Goal: Communication & Community: Answer question/provide support

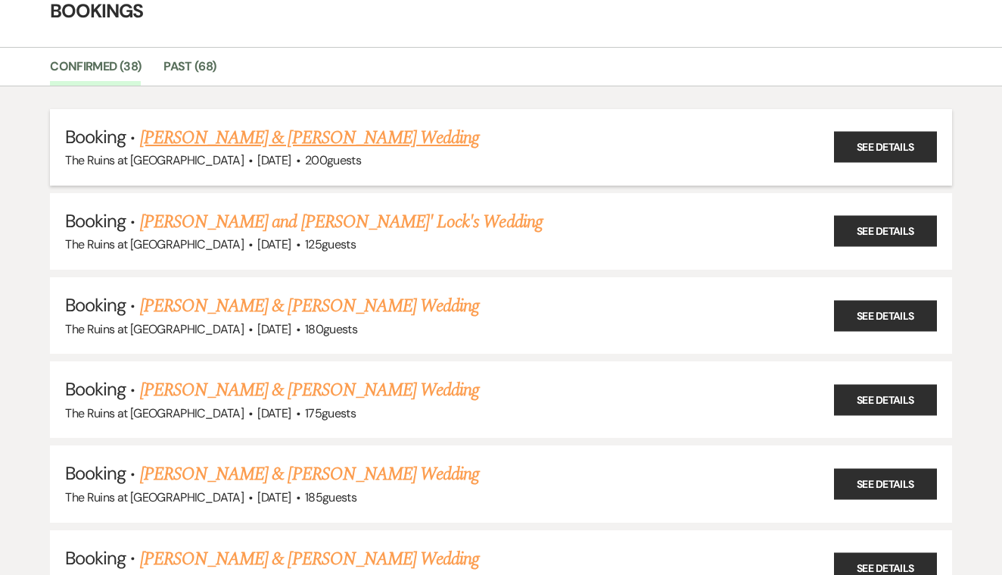
scroll to position [105, 0]
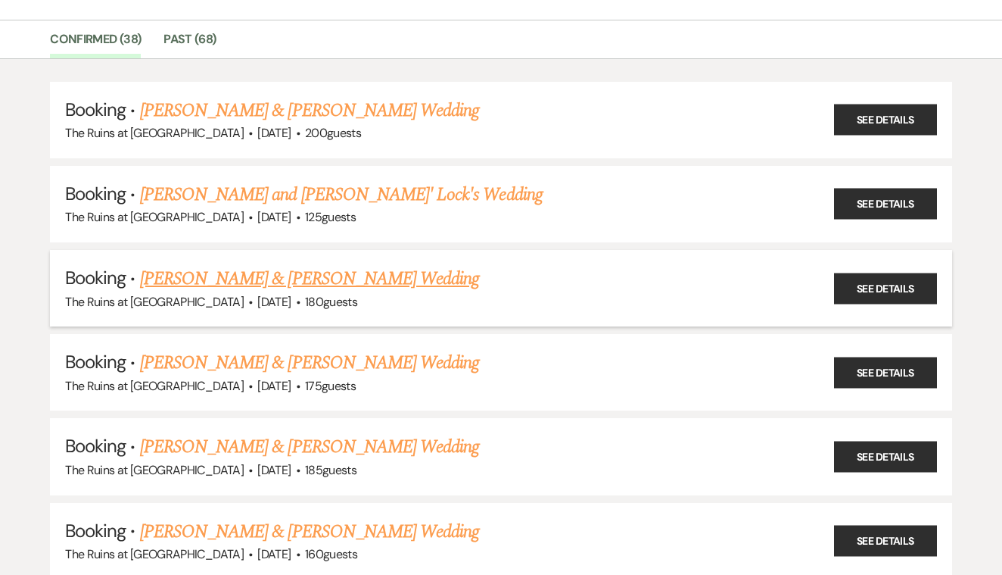
click at [478, 276] on link "[PERSON_NAME] & [PERSON_NAME] Wedding" at bounding box center [309, 278] width 339 height 27
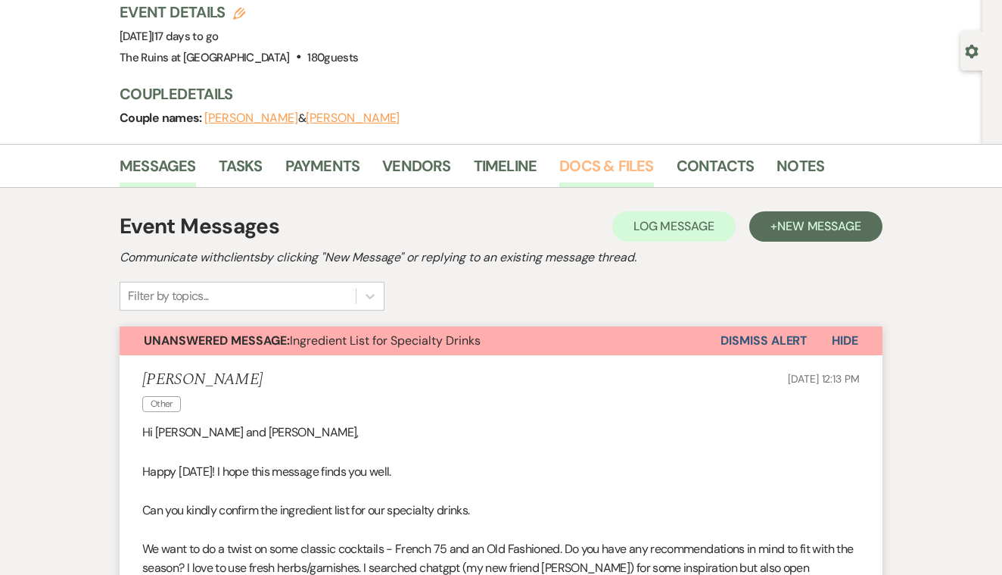
click at [613, 161] on link "Docs & Files" at bounding box center [607, 170] width 94 height 33
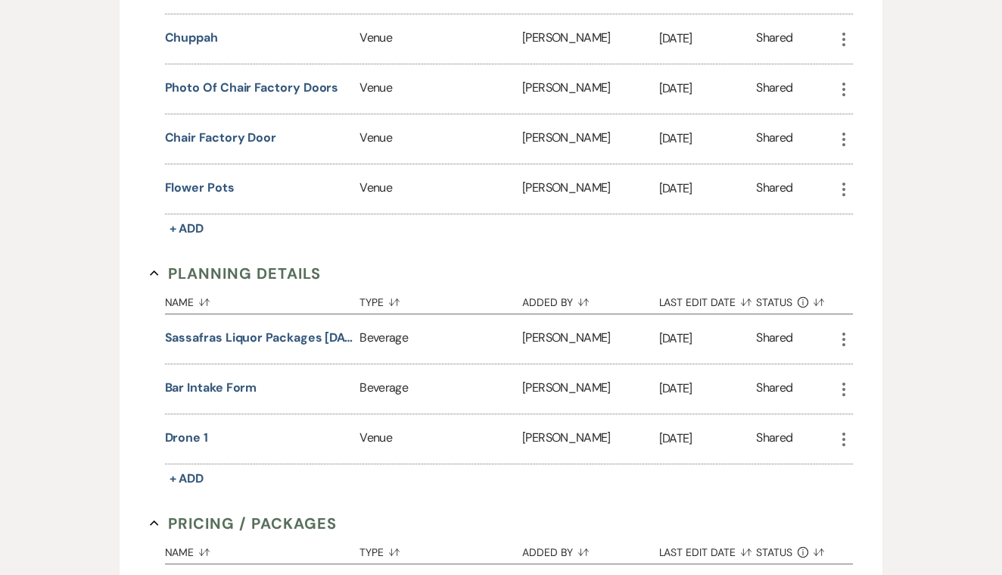
scroll to position [2923, 0]
click at [289, 333] on button "Sassafras Liquor Packages [DATE]-[DATE]" at bounding box center [259, 338] width 189 height 18
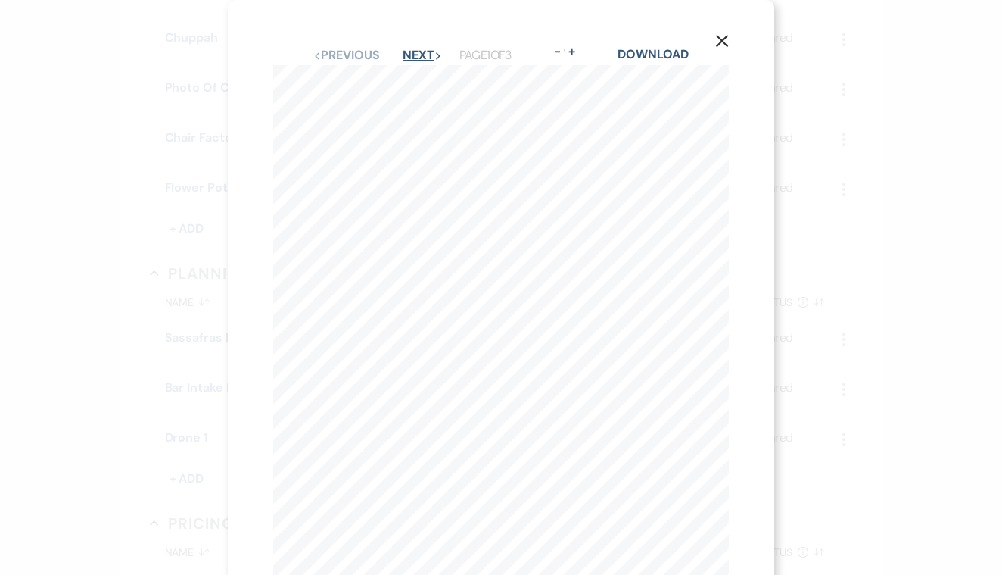
click at [413, 51] on button "Next Next" at bounding box center [422, 55] width 39 height 12
click at [407, 57] on button "Next Next" at bounding box center [422, 55] width 39 height 12
click at [725, 39] on use "button" at bounding box center [722, 41] width 12 height 12
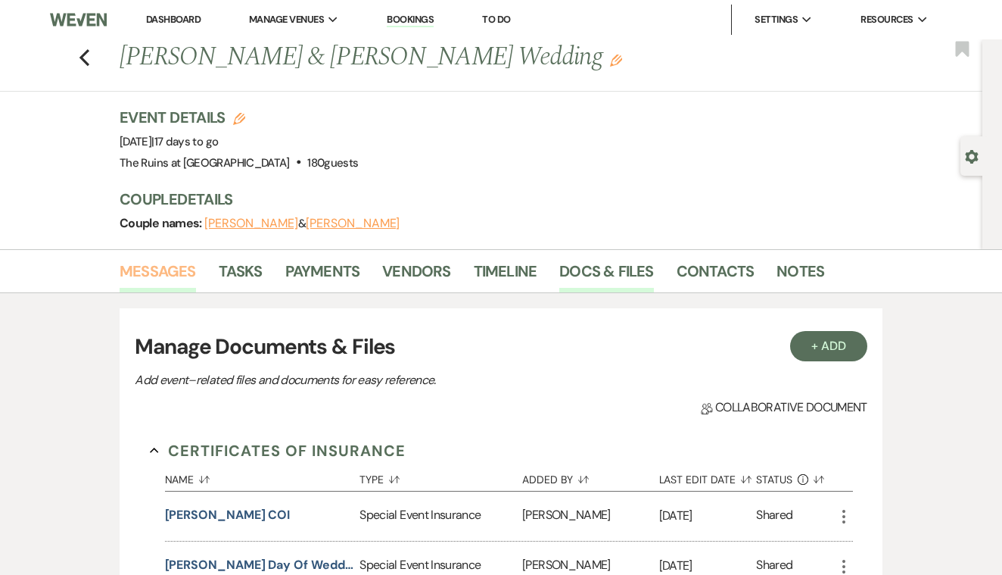
click at [182, 268] on link "Messages" at bounding box center [158, 275] width 76 height 33
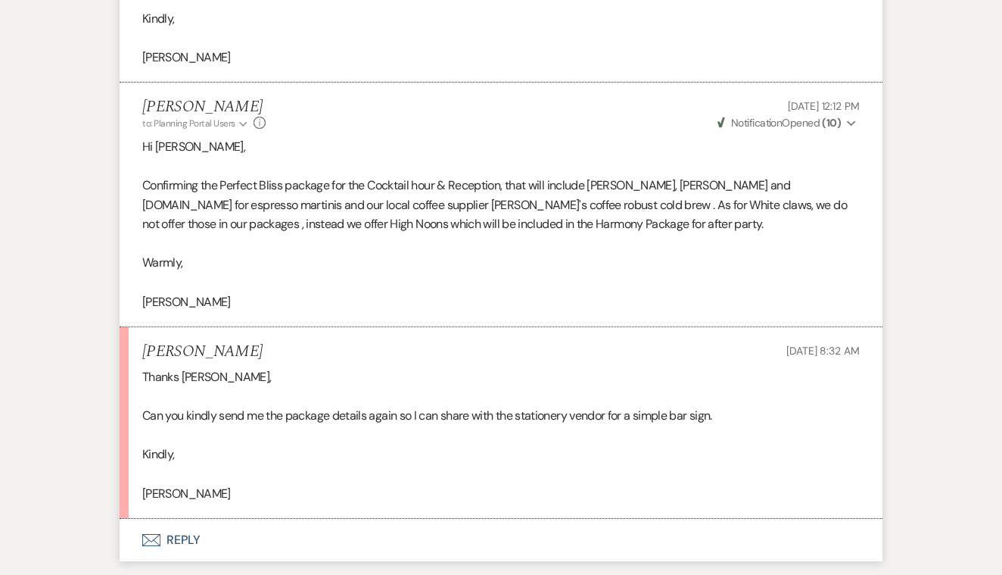
scroll to position [2444, 0]
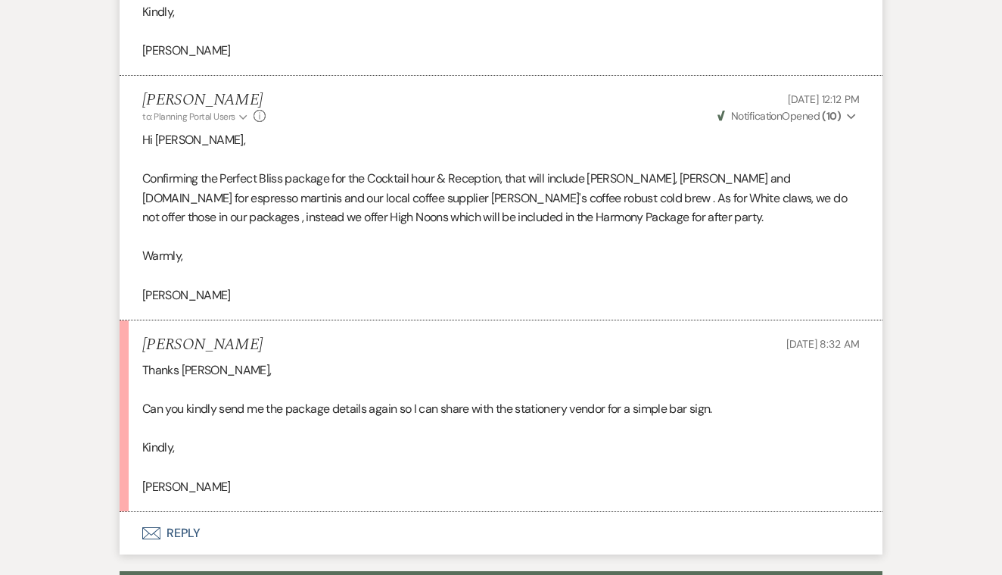
click at [187, 512] on button "Envelope Reply" at bounding box center [501, 533] width 763 height 42
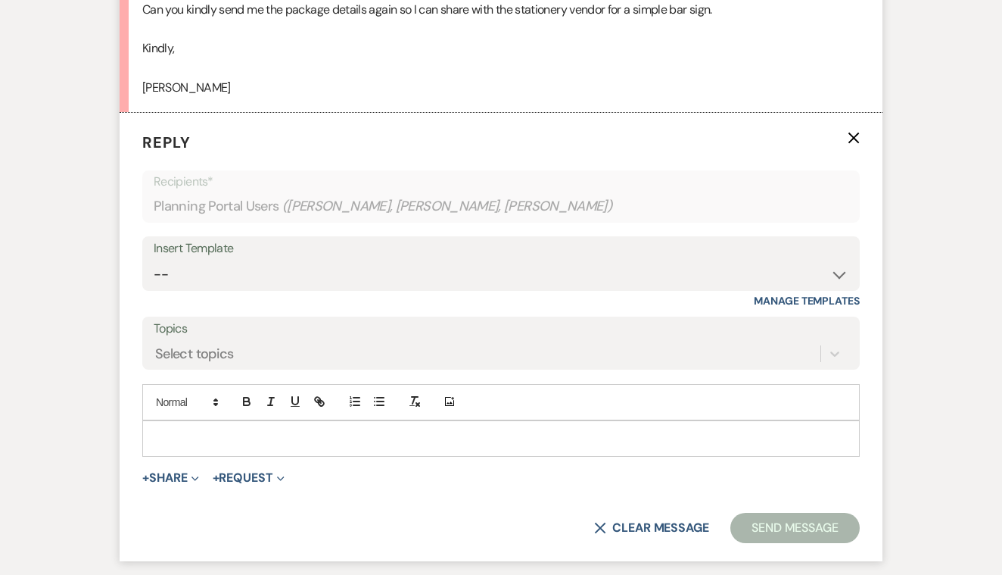
click at [224, 430] on p at bounding box center [501, 438] width 694 height 17
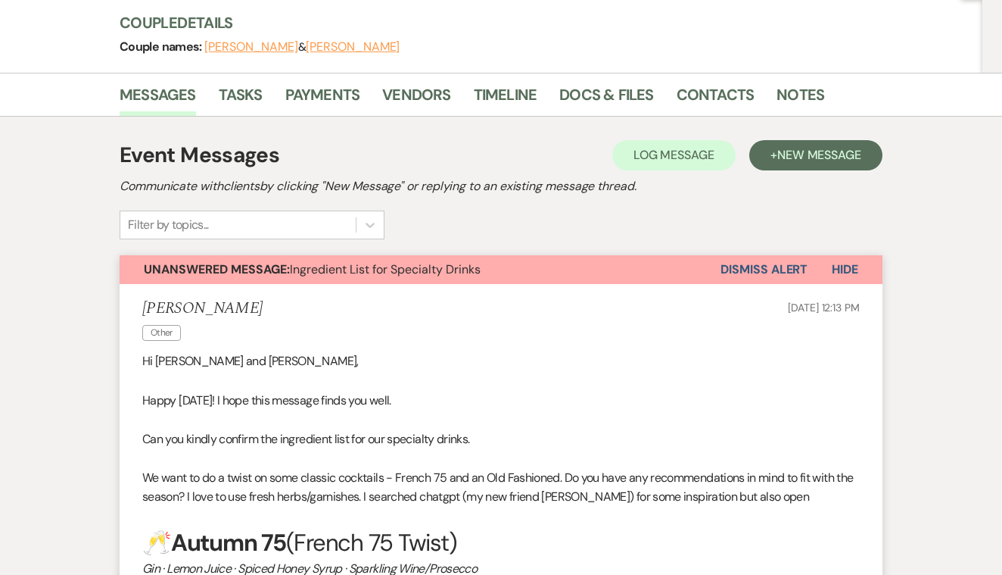
scroll to position [152, 0]
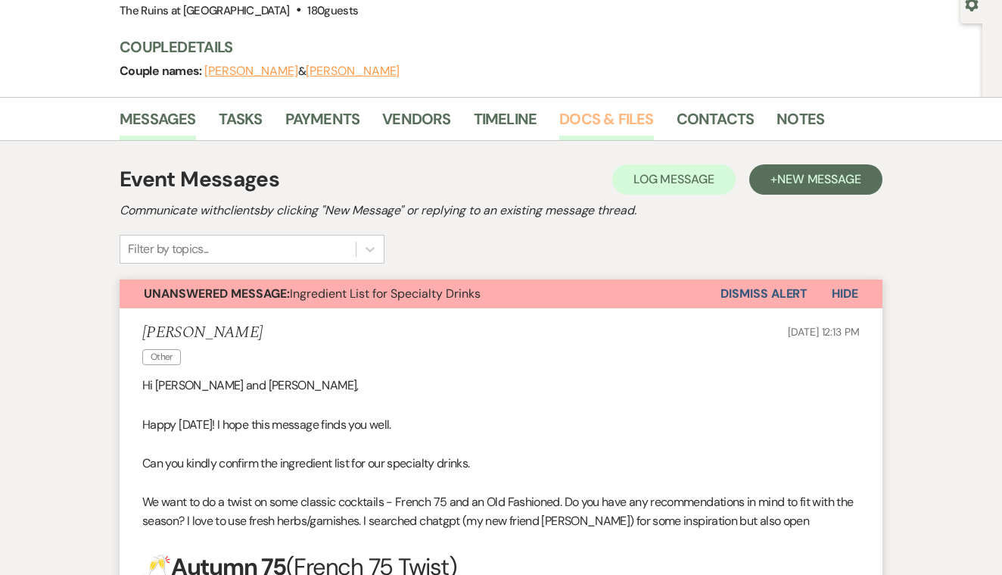
click at [591, 112] on link "Docs & Files" at bounding box center [607, 123] width 94 height 33
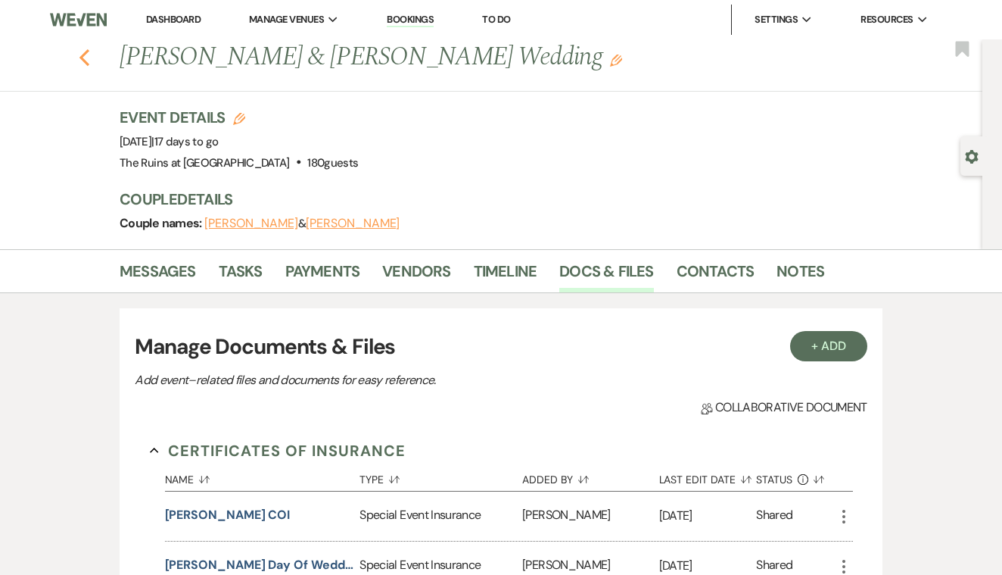
click at [84, 59] on use "button" at bounding box center [85, 57] width 10 height 17
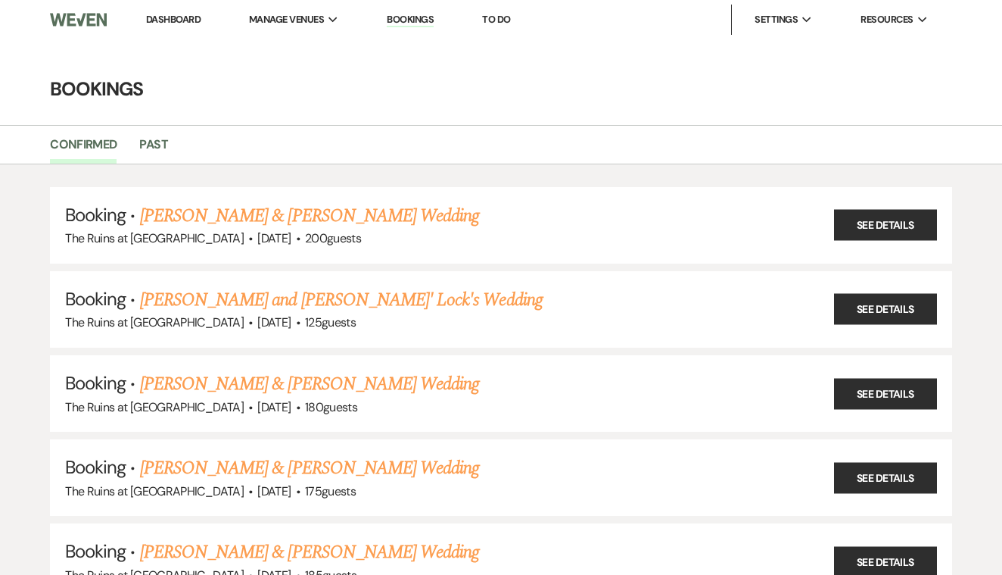
scroll to position [105, 0]
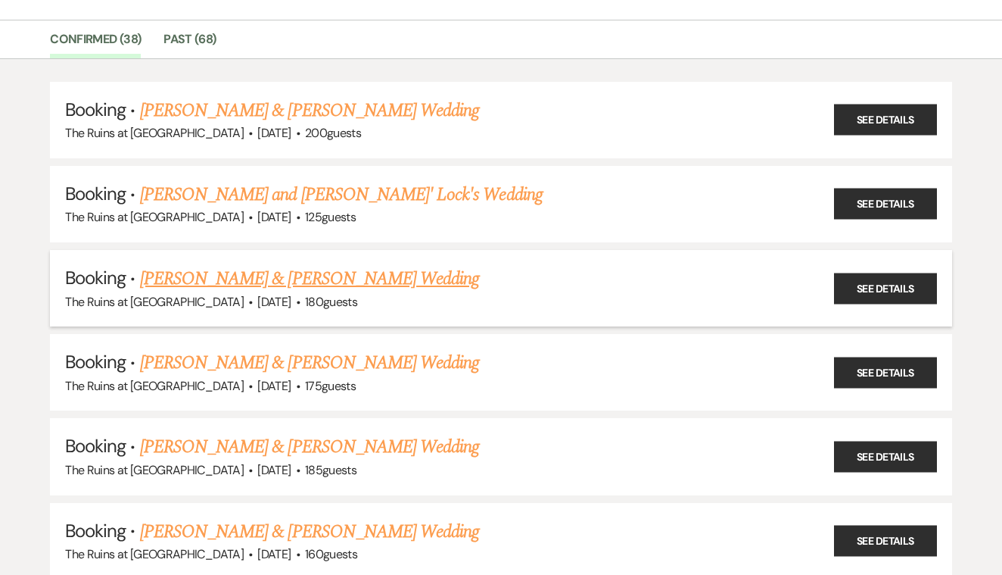
click at [391, 272] on link "[PERSON_NAME] & [PERSON_NAME] Wedding" at bounding box center [309, 278] width 339 height 27
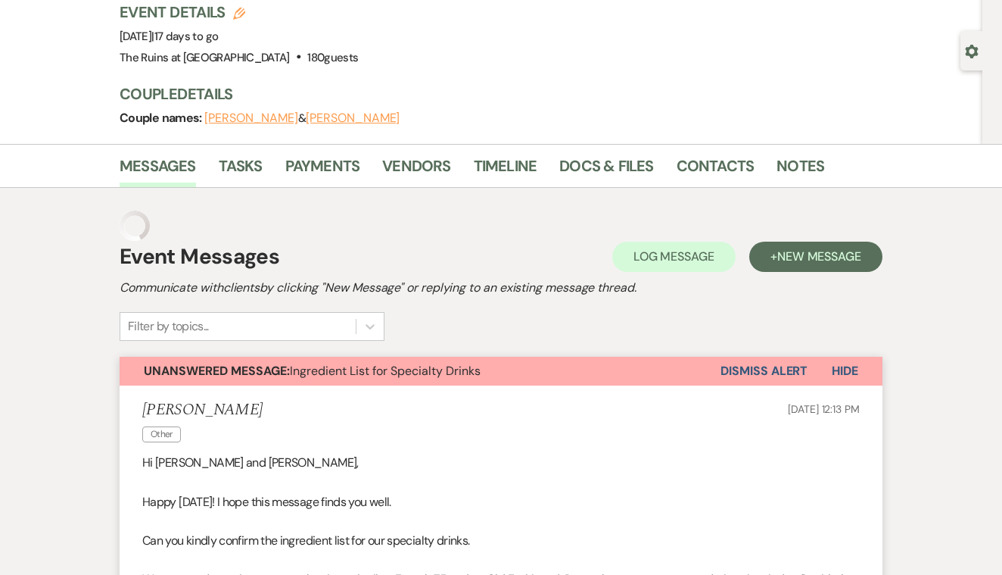
scroll to position [2857, 0]
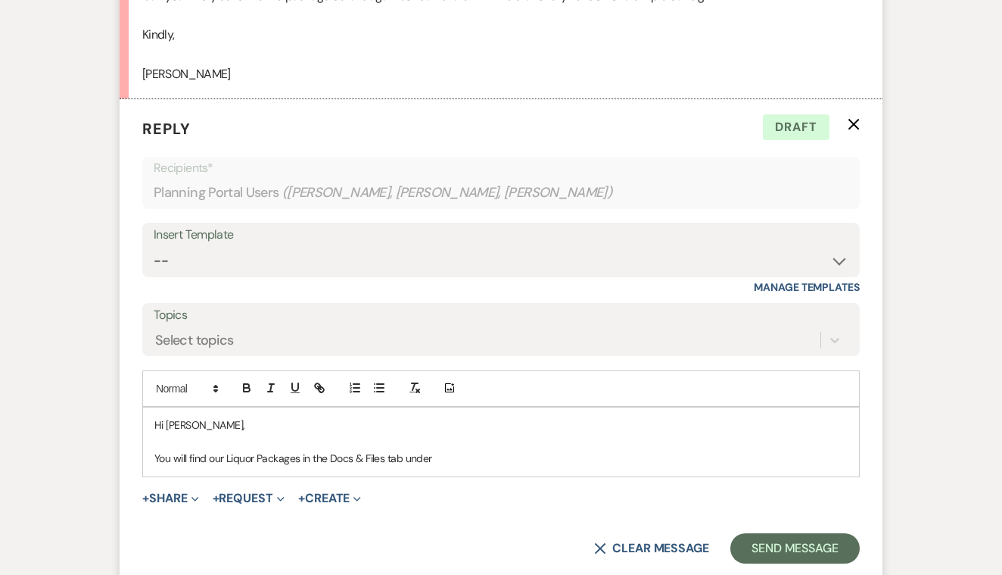
click at [436, 450] on p "You will find our Liquor Packages in the Docs & Files tab under" at bounding box center [501, 458] width 694 height 17
click at [227, 450] on p "You will find our Liquor Packages in the Docs & Files tab below the" at bounding box center [501, 458] width 694 height 17
click at [500, 450] on p "You will find our Sassafras Liquor Packages in the Docs & Files tab below the" at bounding box center [501, 458] width 694 height 17
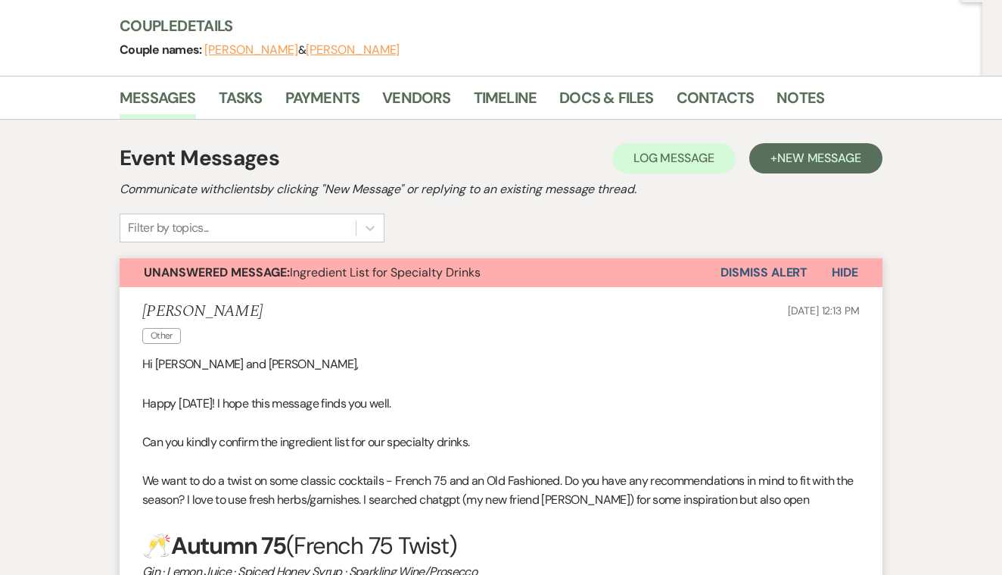
scroll to position [149, 0]
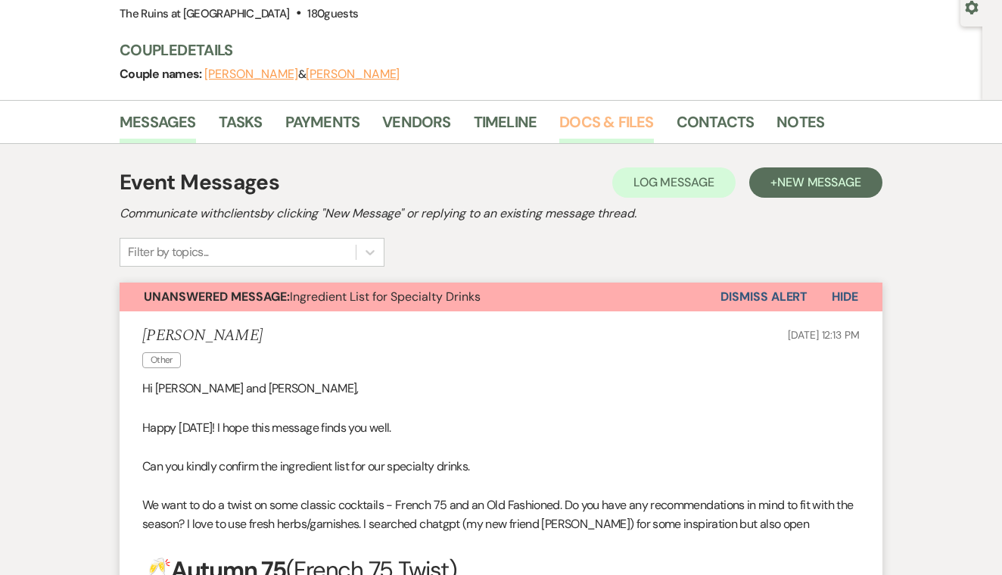
click at [621, 121] on link "Docs & Files" at bounding box center [607, 126] width 94 height 33
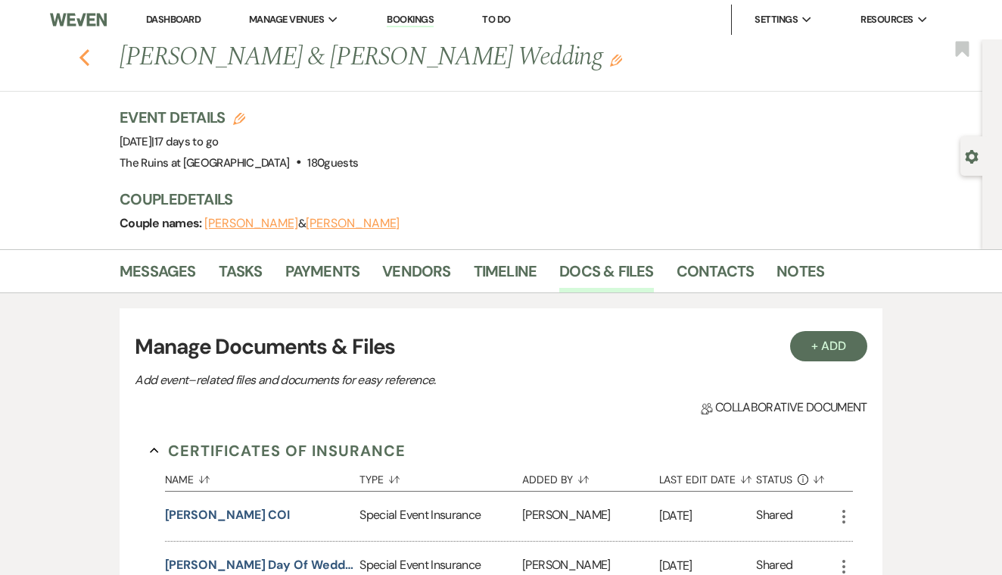
click at [84, 58] on use "button" at bounding box center [85, 57] width 10 height 17
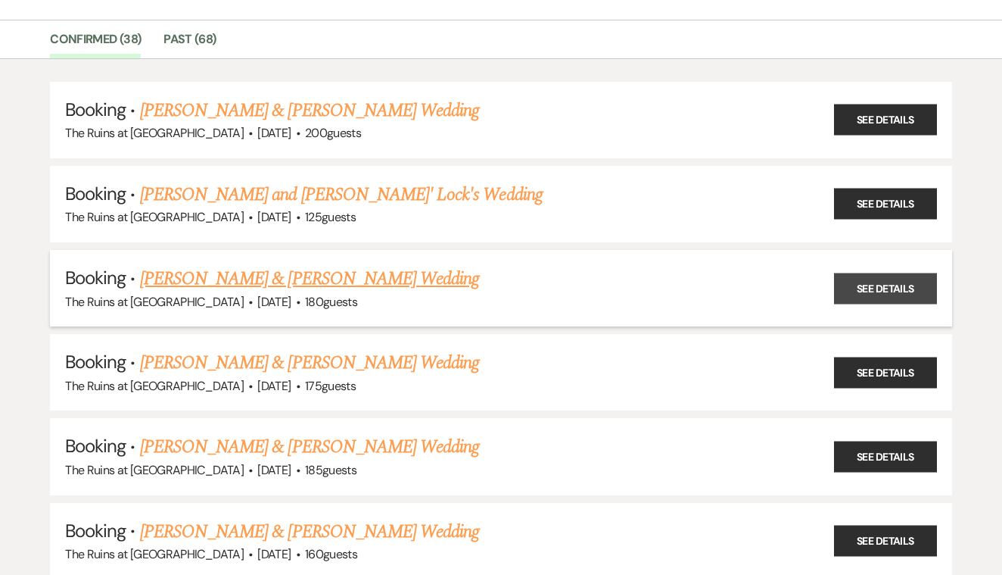
click at [867, 290] on link "See Details" at bounding box center [885, 288] width 103 height 31
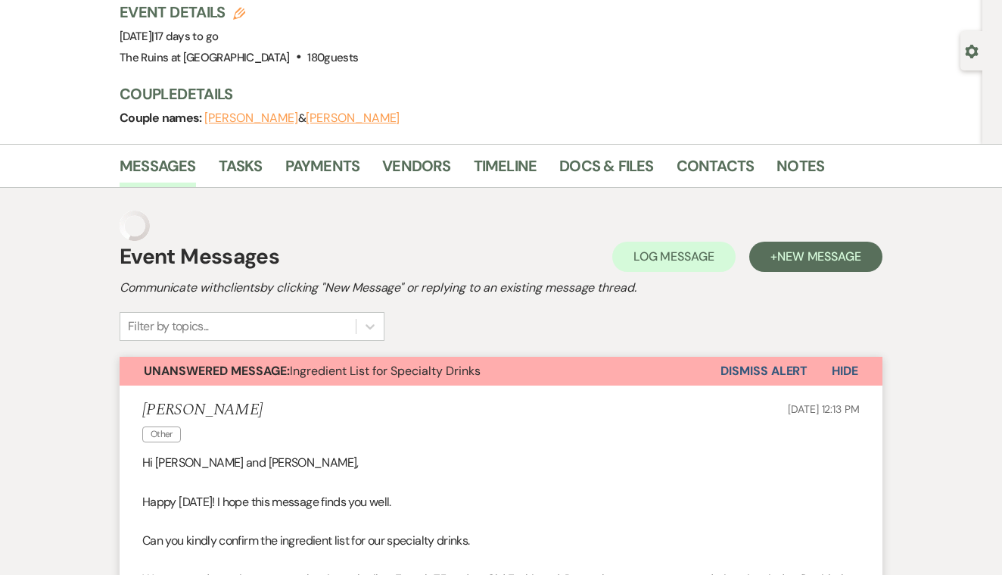
scroll to position [2857, 0]
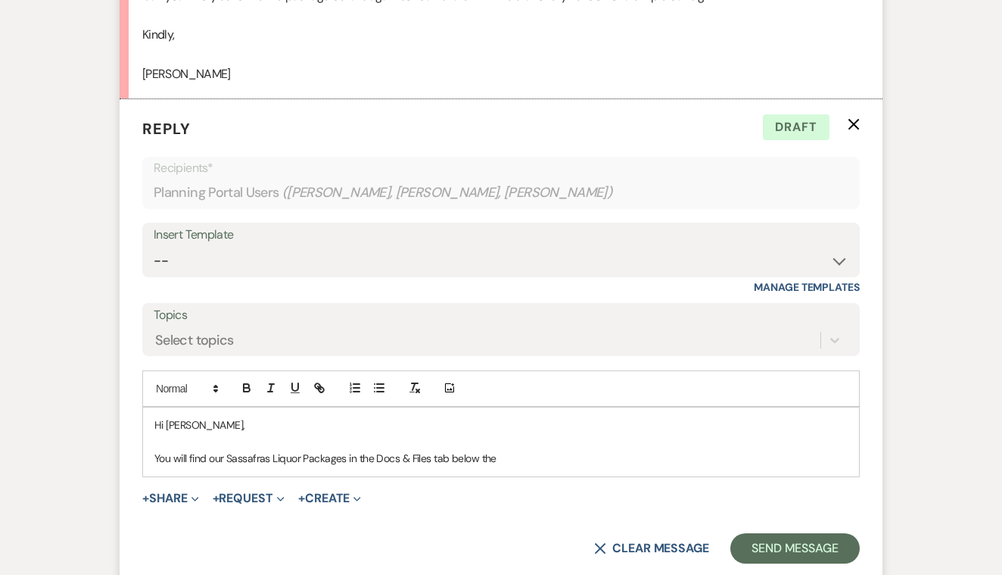
click at [514, 450] on p "You will find our Sassafras Liquor Packages in the Docs & Files tab below the" at bounding box center [501, 458] width 694 height 17
drag, startPoint x: 374, startPoint y: 407, endPoint x: 432, endPoint y: 412, distance: 58.5
click at [432, 450] on p "You will find our Sassafras Liquor Packages in the Docs & Files tab below the P…" at bounding box center [501, 458] width 694 height 17
click at [248, 388] on icon "button" at bounding box center [247, 390] width 6 height 4
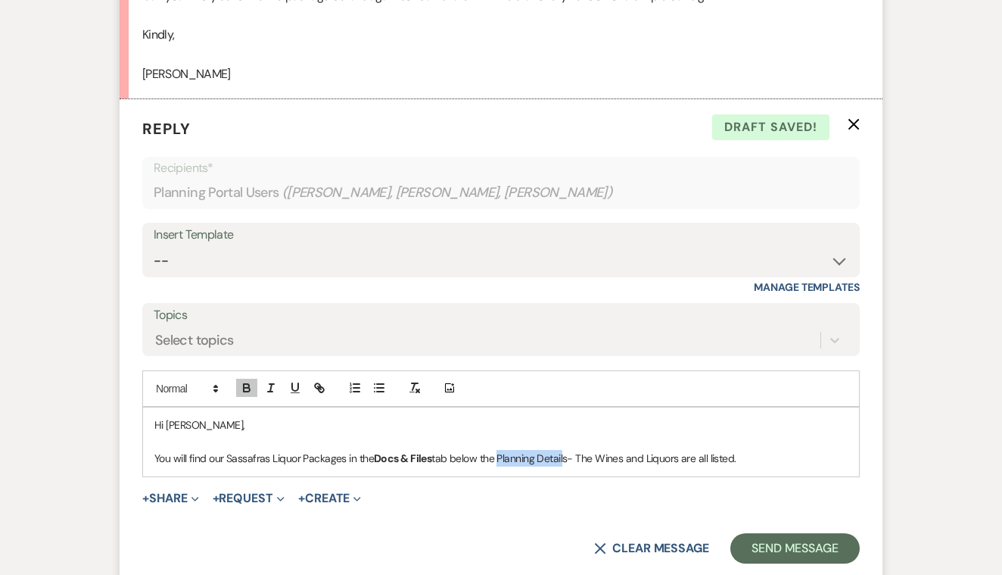
drag, startPoint x: 500, startPoint y: 407, endPoint x: 566, endPoint y: 407, distance: 66.6
click at [566, 450] on p "You will find our Sassafras Liquor Packages in the Docs & Files tab below the P…" at bounding box center [501, 458] width 694 height 17
click at [244, 388] on icon "button" at bounding box center [247, 390] width 6 height 4
click at [686, 450] on p "You will find our Sassafras Liquor Packages in the Docs & Files tab below the P…" at bounding box center [501, 458] width 694 height 17
click at [745, 450] on p "You will find our Sassafras Liquor Packages in the Docs & Files tab below the P…" at bounding box center [501, 458] width 694 height 17
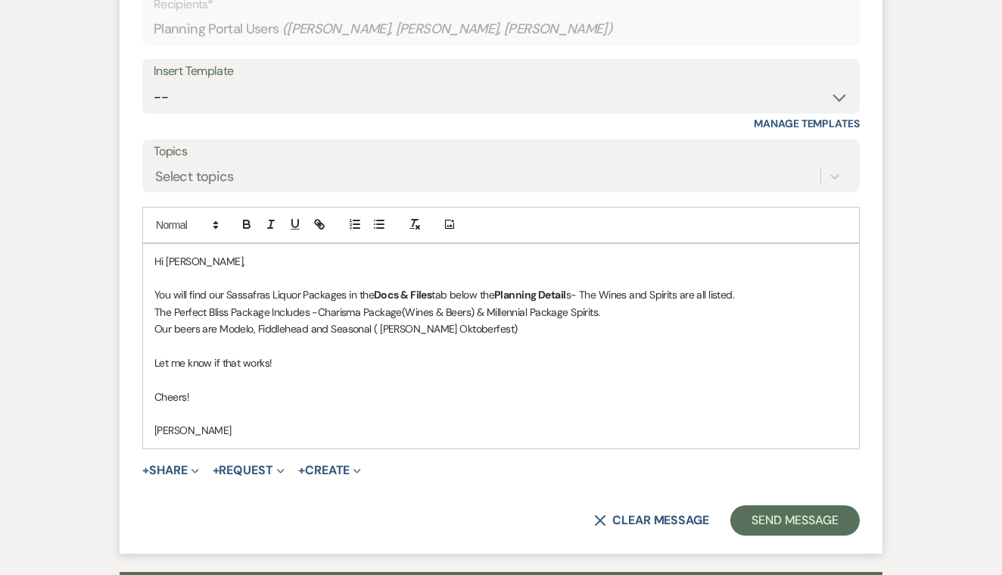
scroll to position [3049, 0]
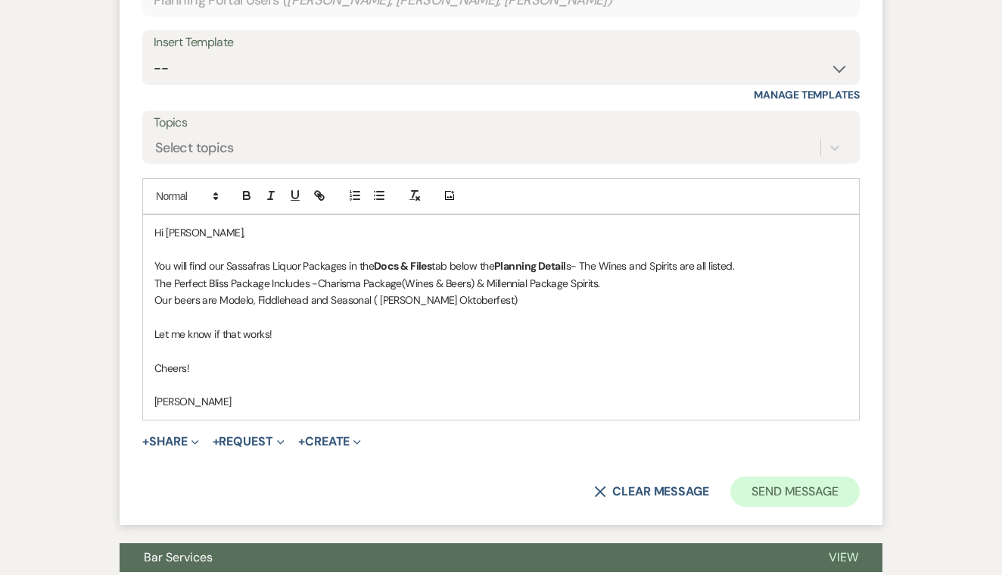
click at [754, 476] on button "Send Message" at bounding box center [795, 491] width 129 height 30
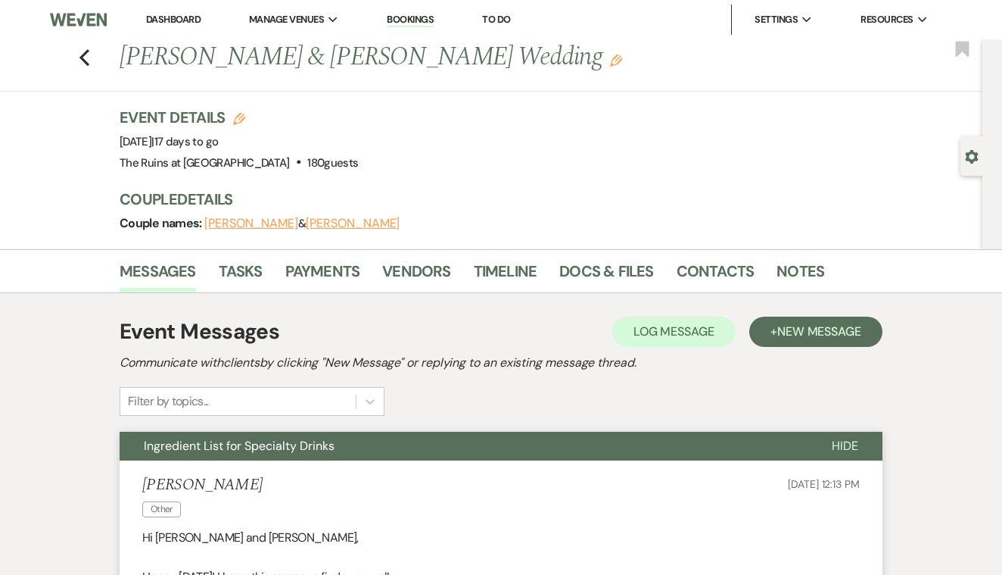
scroll to position [0, 0]
click at [84, 62] on icon "Previous" at bounding box center [84, 57] width 11 height 18
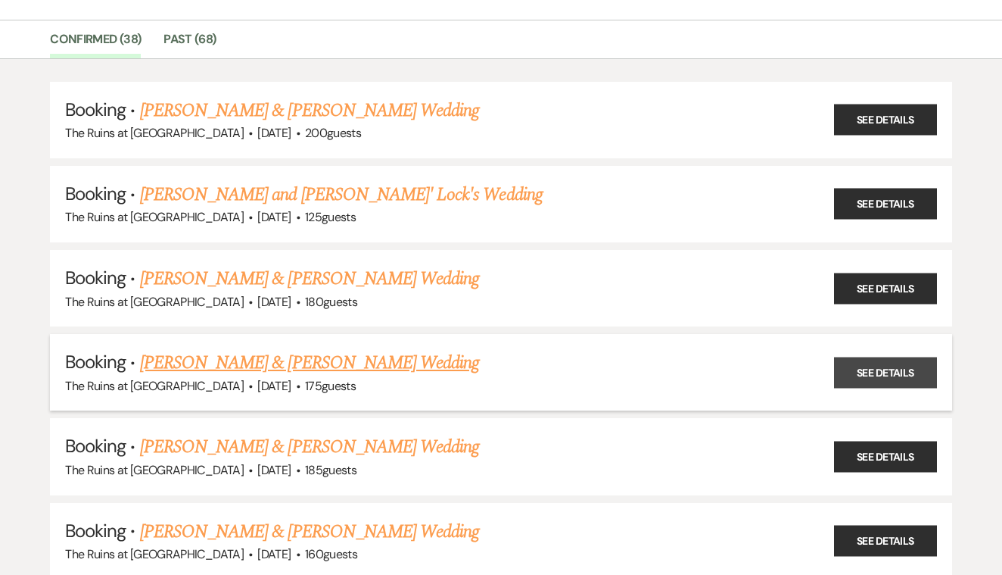
click at [862, 364] on link "See Details" at bounding box center [885, 372] width 103 height 31
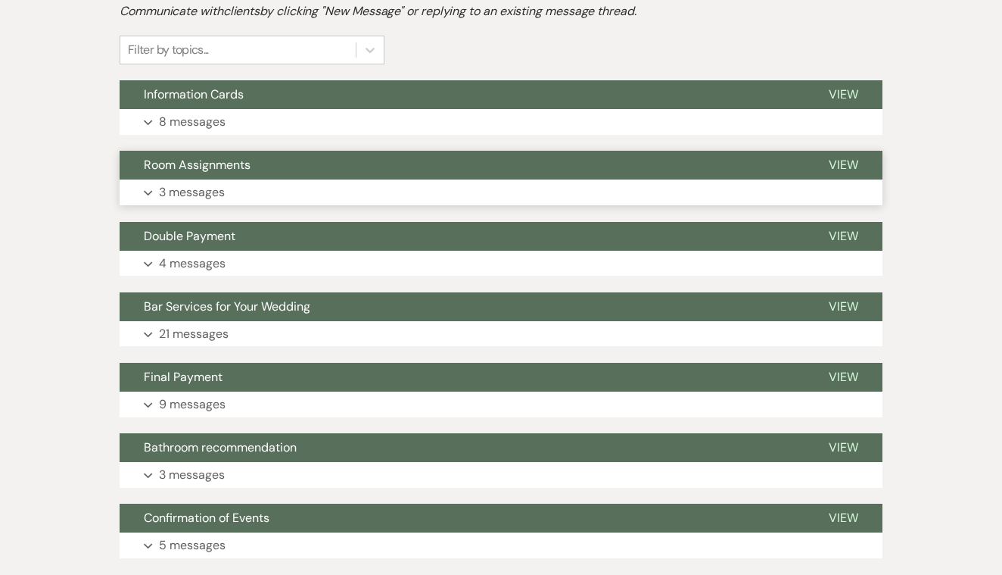
scroll to position [351, 0]
click at [848, 299] on span "View" at bounding box center [844, 306] width 30 height 16
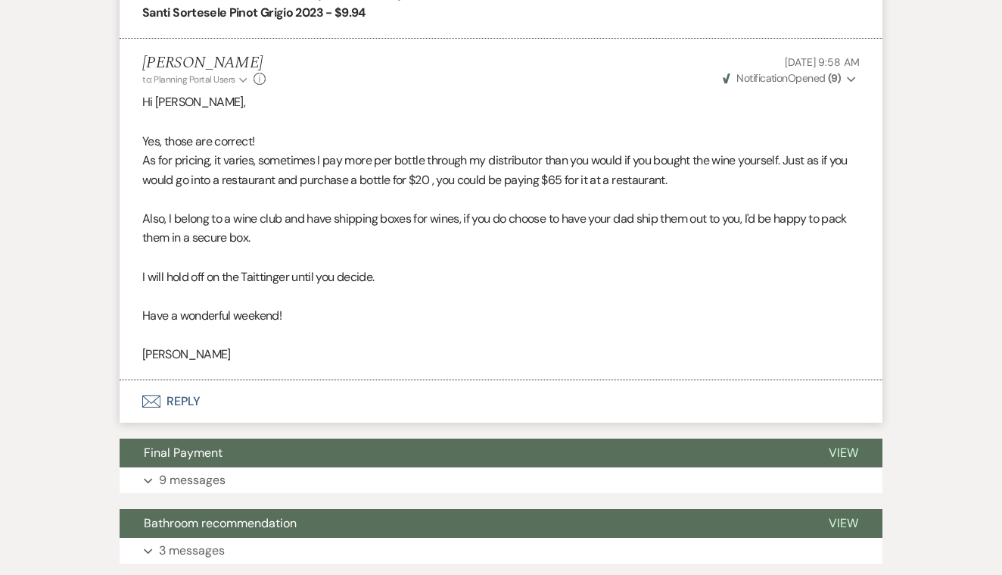
scroll to position [5386, 0]
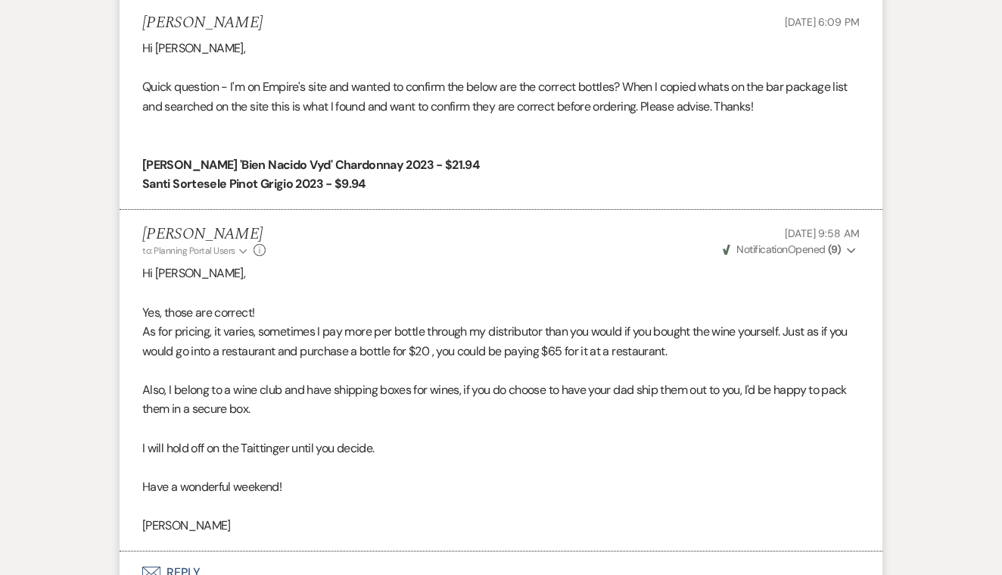
click at [173, 551] on button "Envelope Reply" at bounding box center [501, 572] width 763 height 42
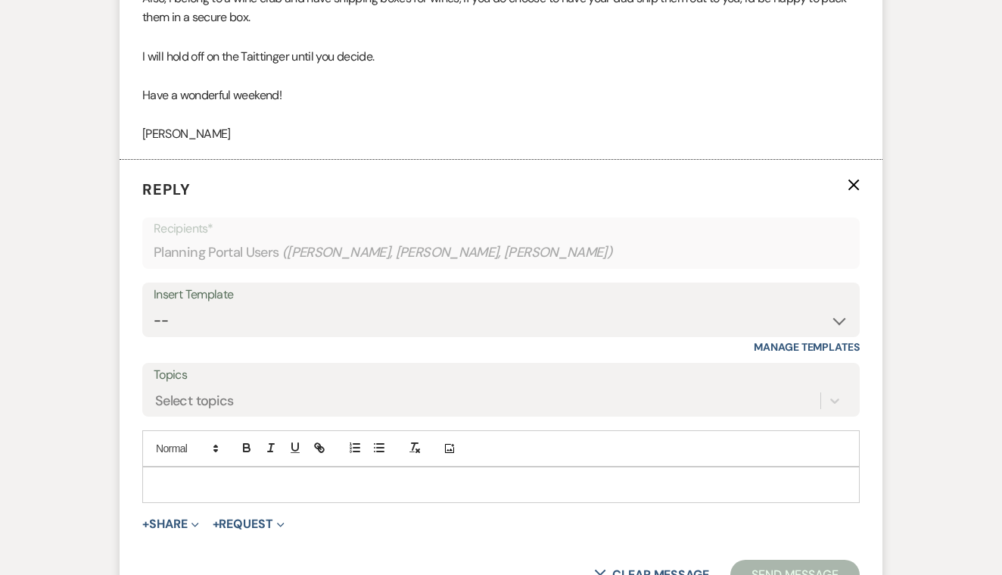
click at [223, 476] on p at bounding box center [501, 484] width 694 height 17
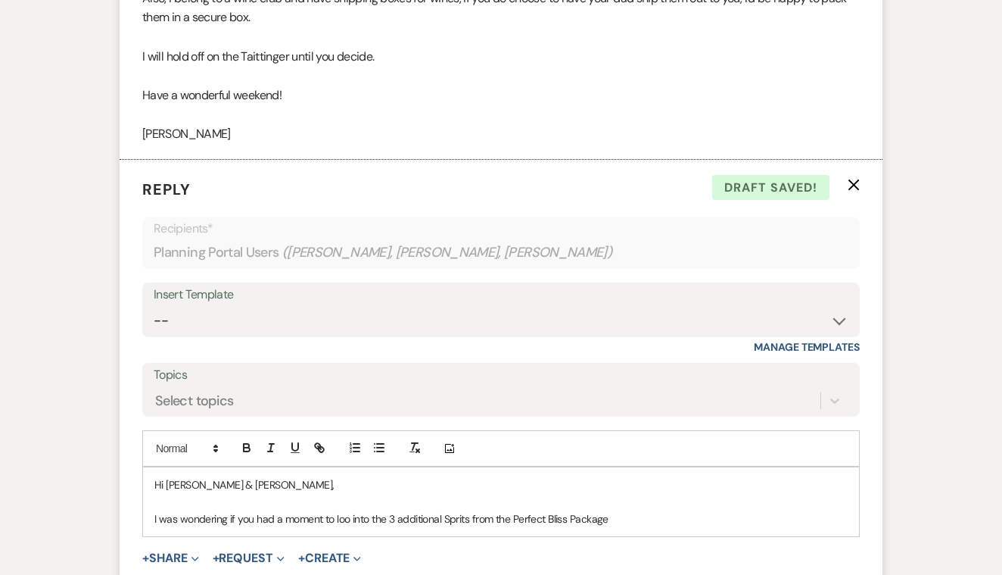
click at [444, 510] on p "I was wondering if you had a moment to loo into the 3 additional Sprits from th…" at bounding box center [501, 518] width 694 height 17
click at [650, 510] on p "I was wondering if you had a moment to loo into the 3 additional add on Sprits …" at bounding box center [501, 518] width 694 height 17
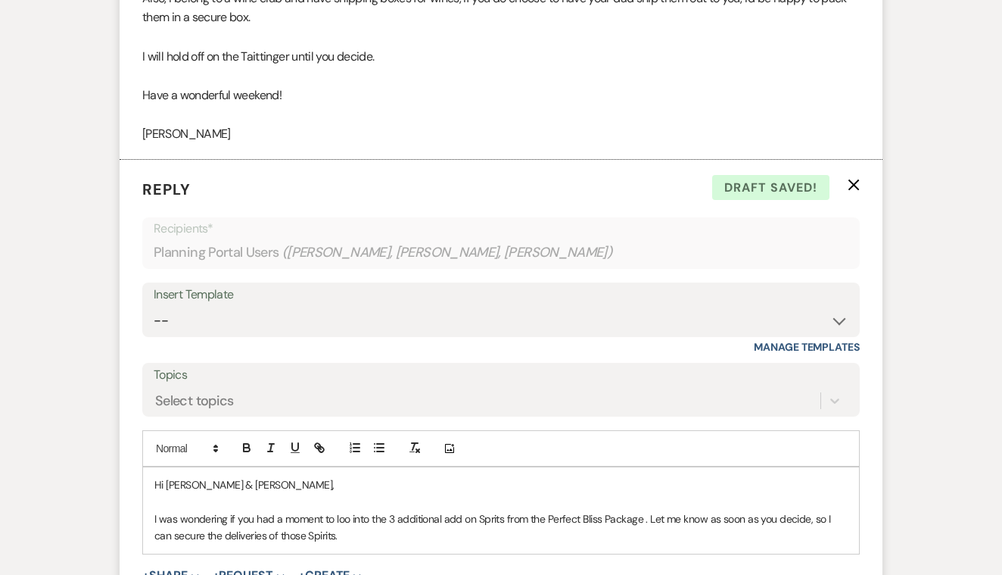
click at [349, 510] on p "I was wondering if you had a moment to loo into the 3 additional add on Sprits …" at bounding box center [501, 527] width 694 height 34
click at [352, 510] on p "I was wondering if you had a moment to look into the 3 additional add on Sprits…" at bounding box center [501, 527] width 694 height 34
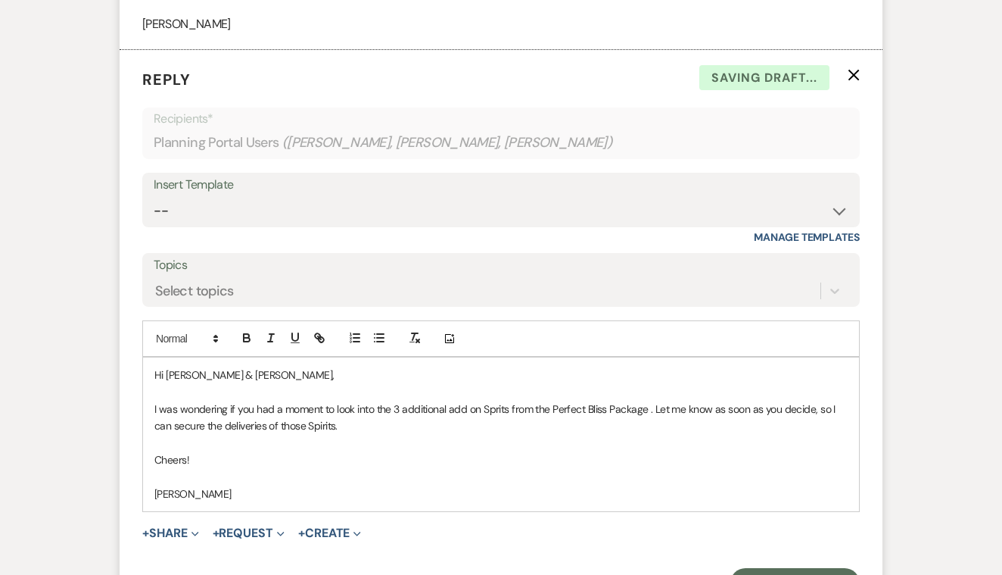
scroll to position [5894, 0]
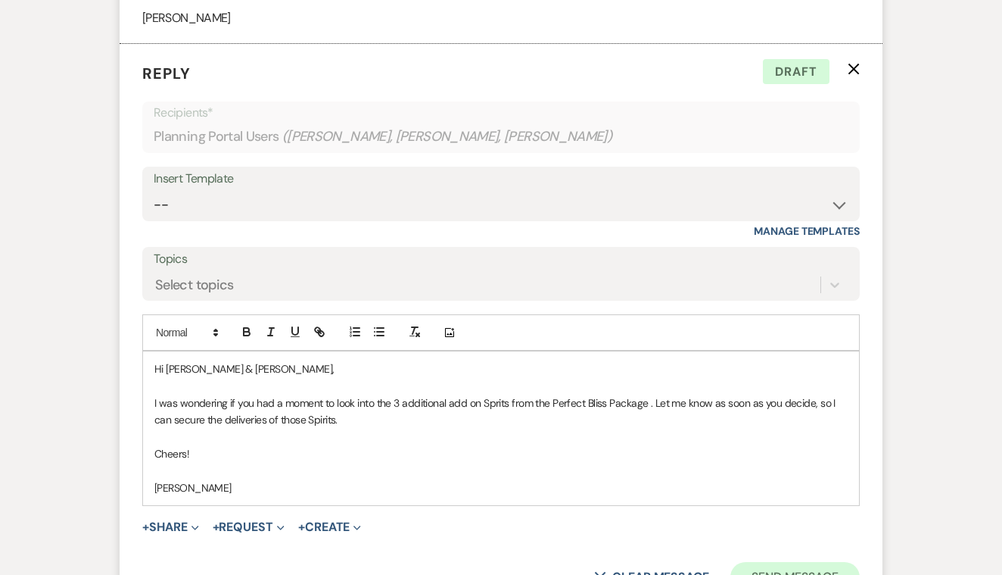
click at [778, 562] on button "Send Message" at bounding box center [795, 577] width 129 height 30
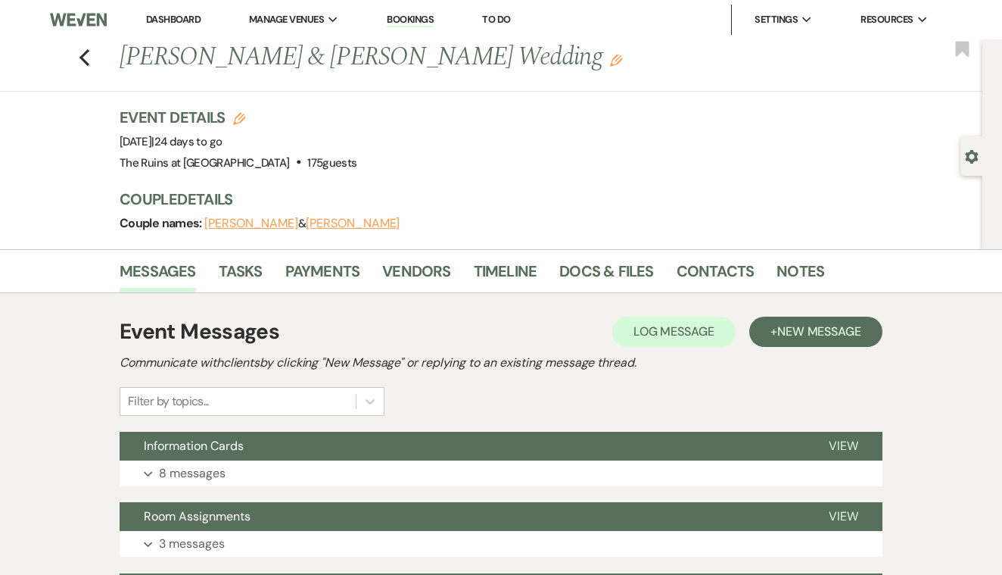
scroll to position [0, 0]
click at [81, 58] on use "button" at bounding box center [85, 57] width 10 height 17
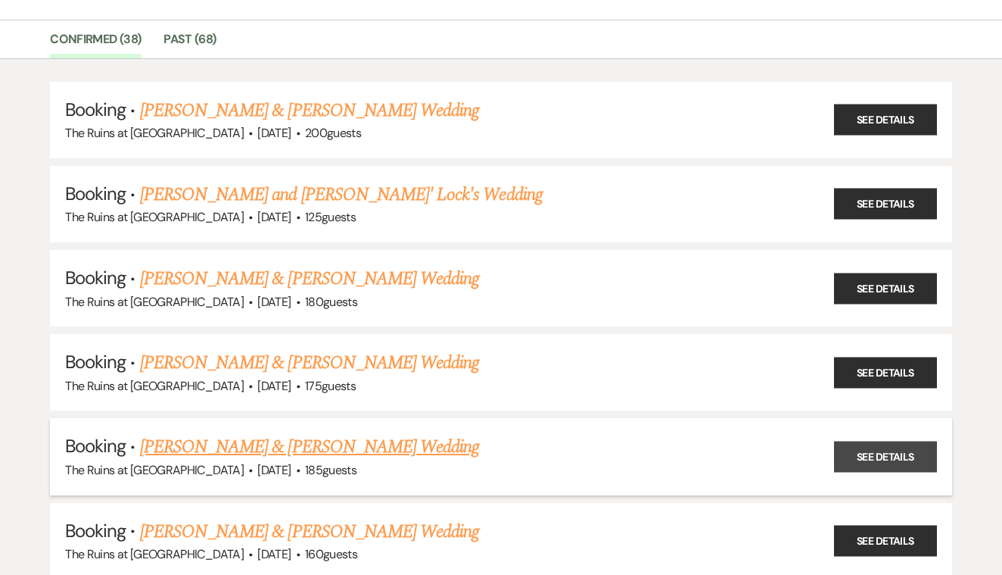
click at [863, 447] on link "See Details" at bounding box center [885, 456] width 103 height 31
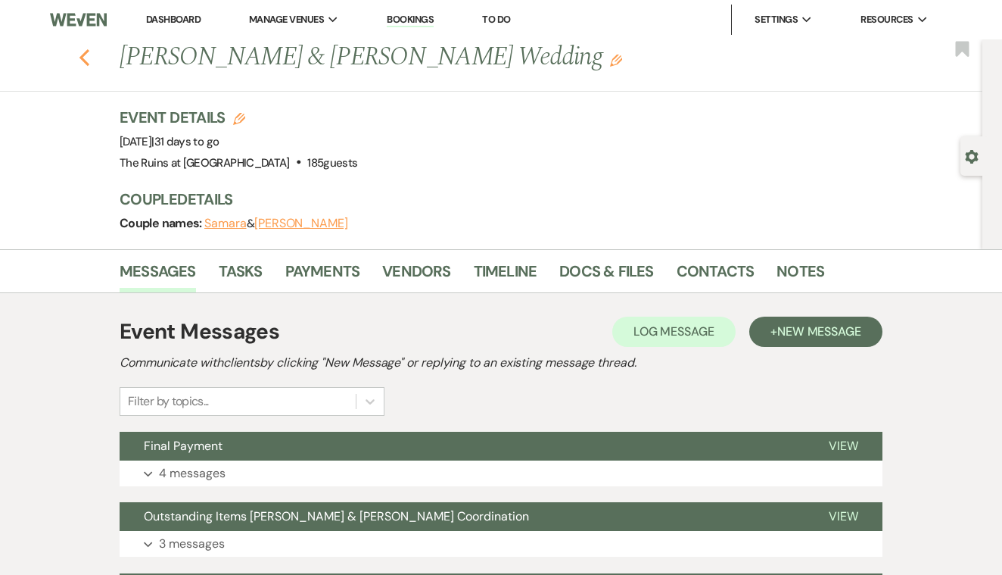
click at [81, 57] on use "button" at bounding box center [85, 57] width 10 height 17
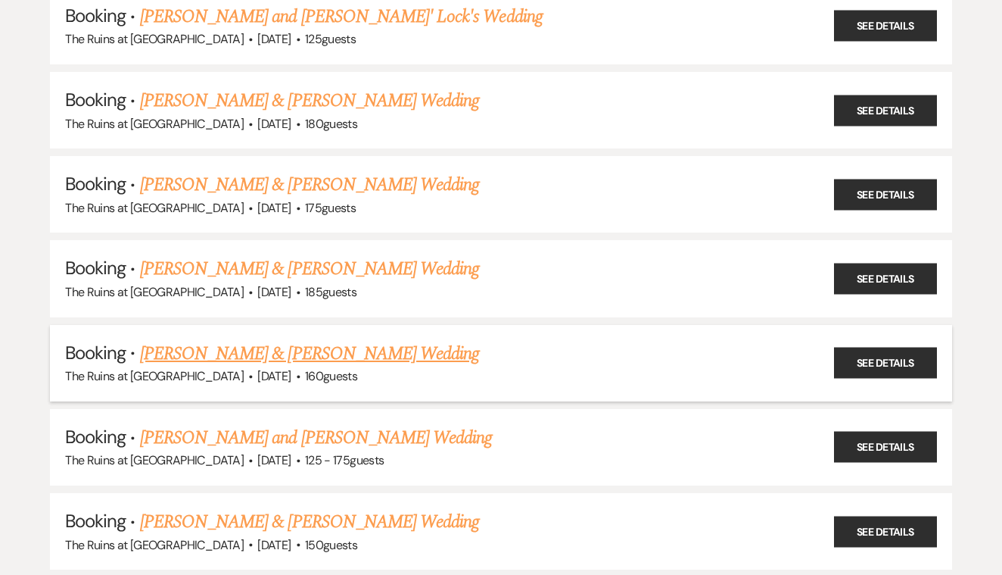
scroll to position [294, 0]
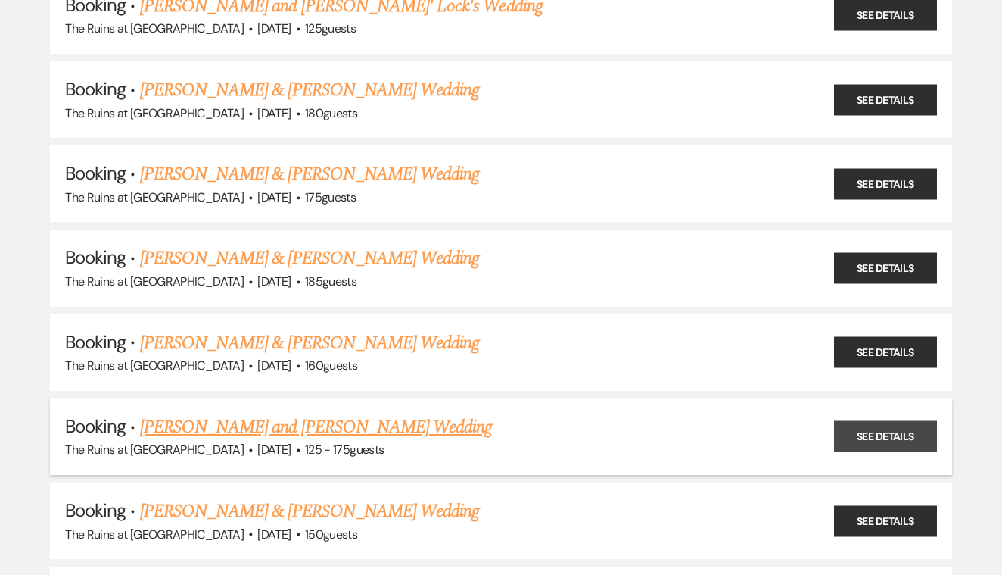
click at [869, 421] on link "See Details" at bounding box center [885, 436] width 103 height 31
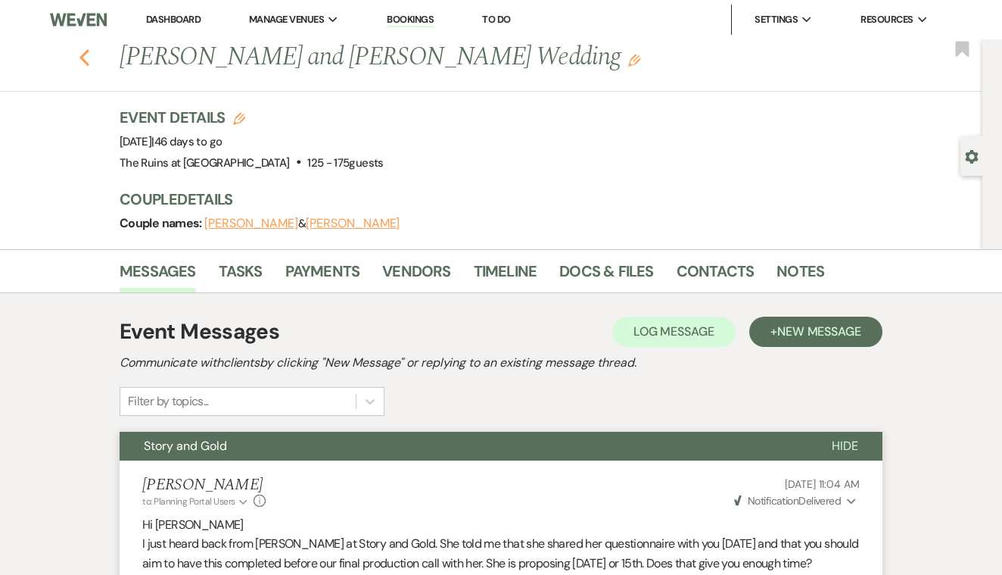
click at [89, 61] on icon "Previous" at bounding box center [84, 57] width 11 height 18
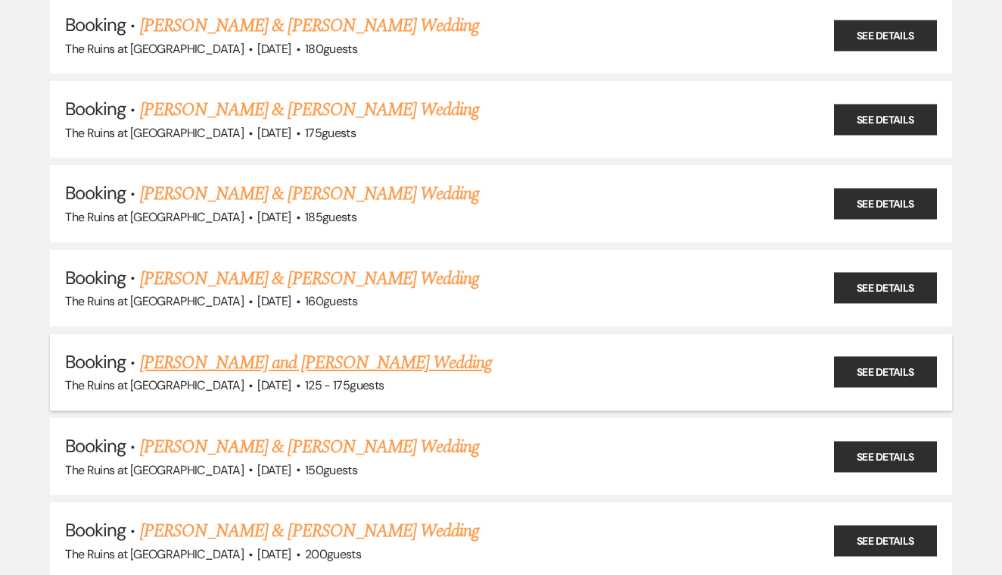
scroll to position [379, 0]
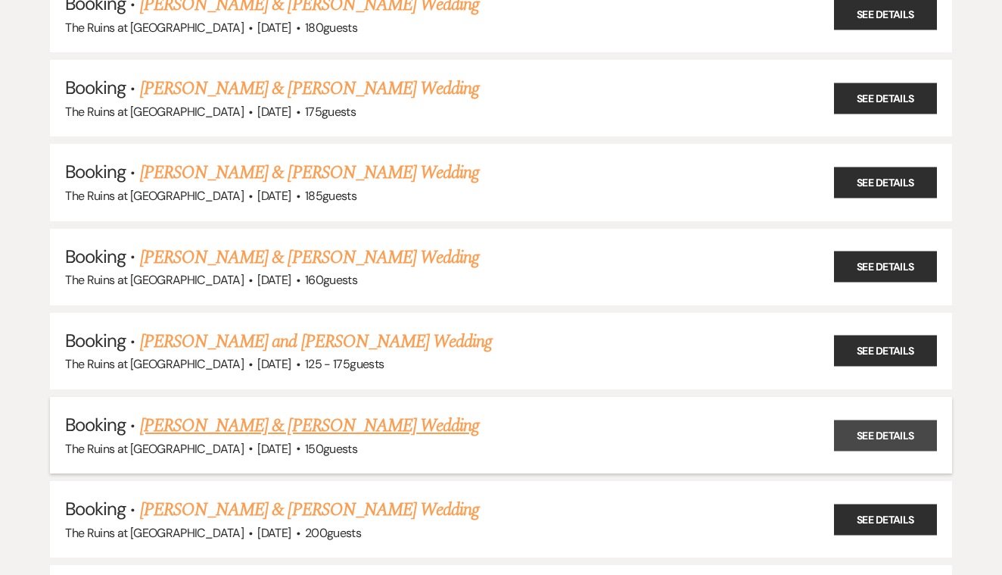
click at [884, 419] on link "See Details" at bounding box center [885, 434] width 103 height 31
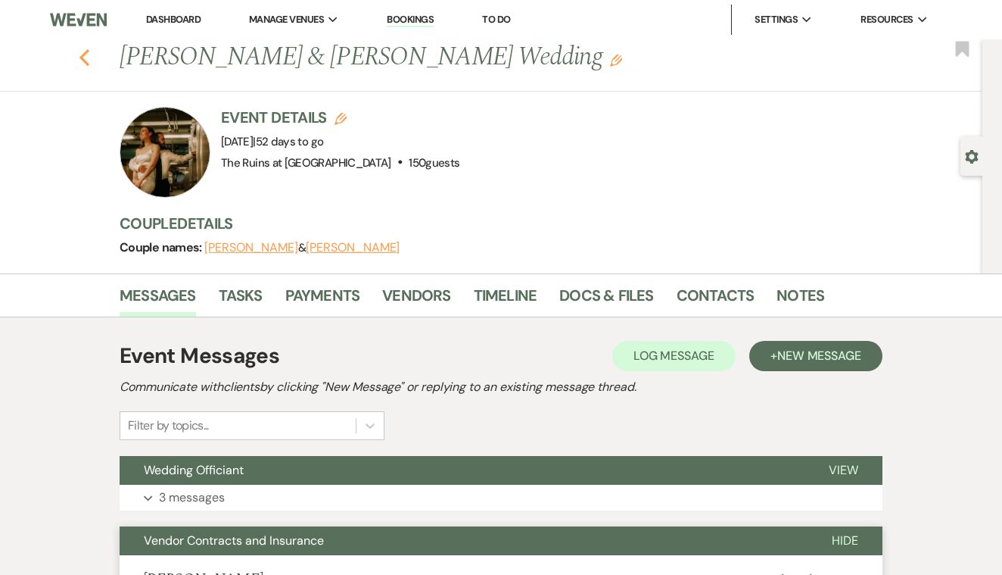
click at [82, 61] on icon "Previous" at bounding box center [84, 57] width 11 height 18
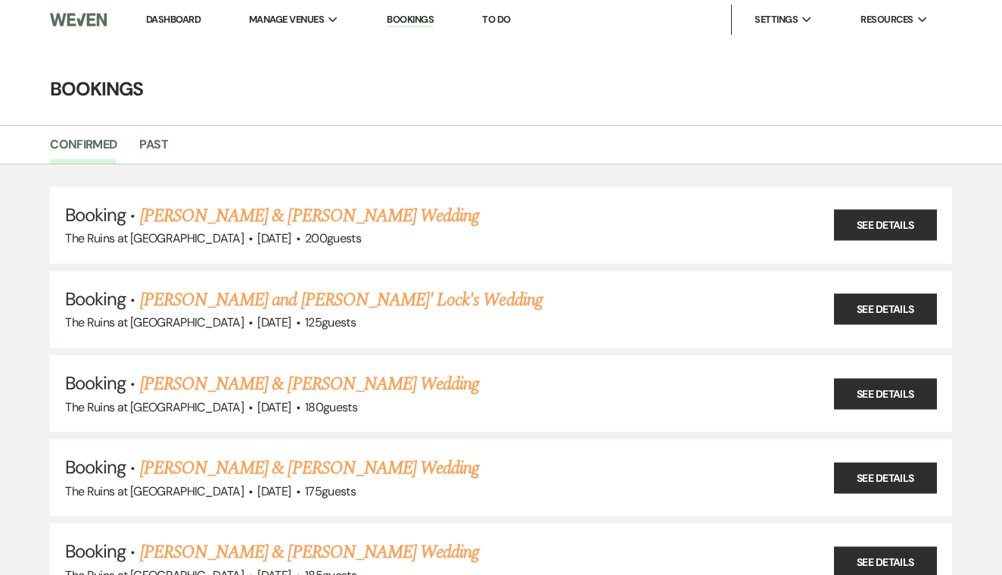
scroll to position [379, 0]
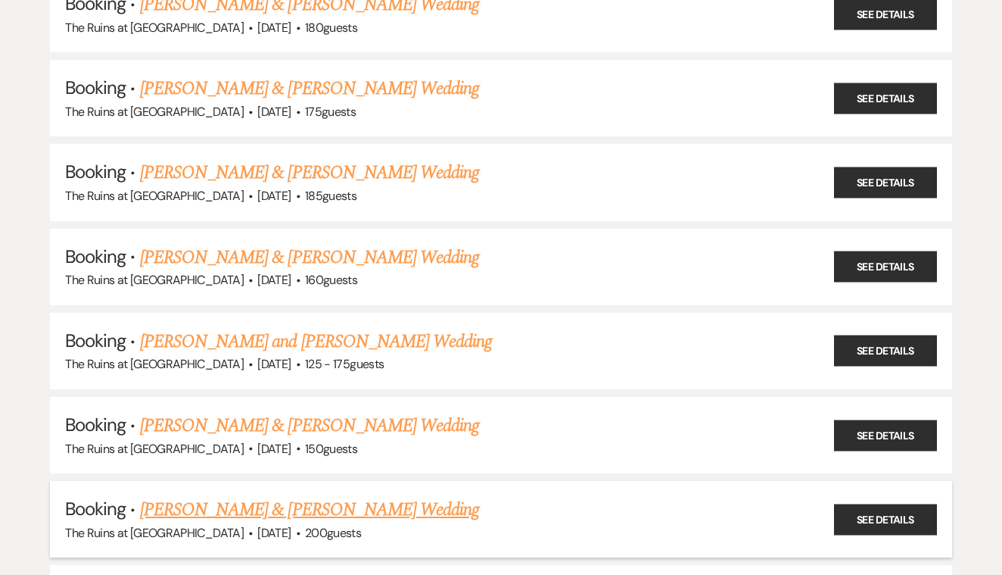
click at [390, 496] on link "[PERSON_NAME] & [PERSON_NAME] Wedding" at bounding box center [309, 509] width 339 height 27
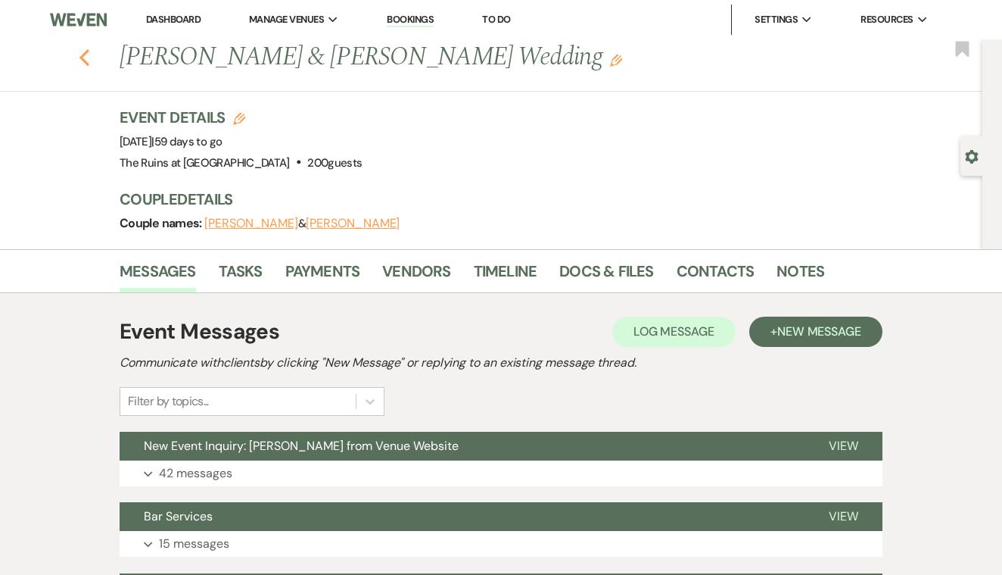
click at [84, 58] on icon "Previous" at bounding box center [84, 57] width 11 height 18
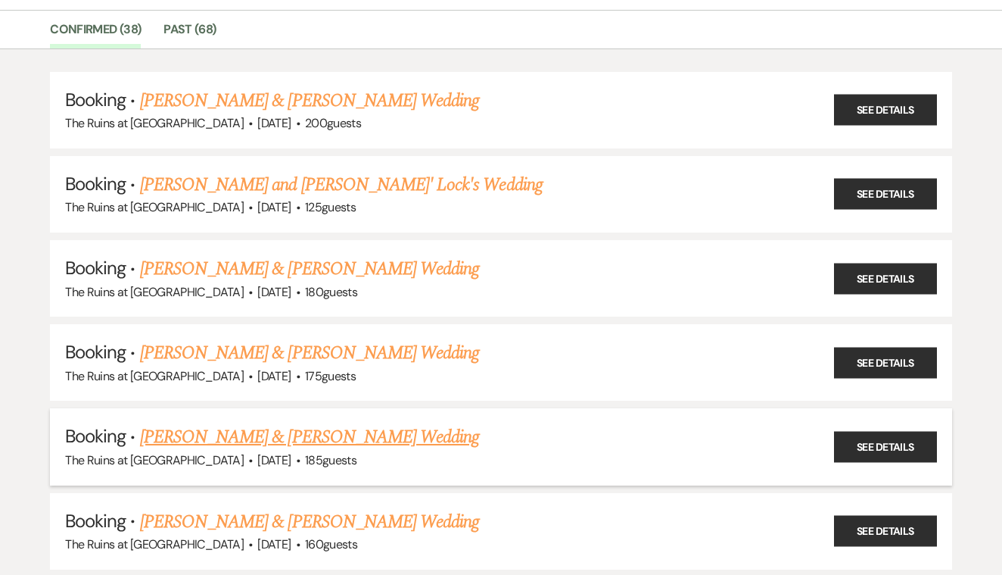
scroll to position [112, 0]
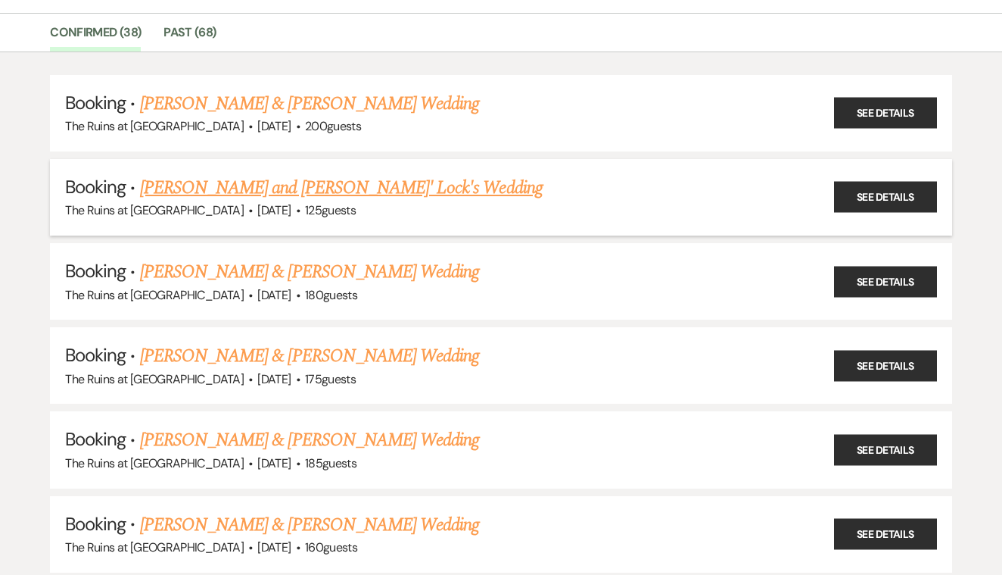
click at [360, 185] on link "[PERSON_NAME] and [PERSON_NAME]' Lock's Wedding" at bounding box center [341, 187] width 403 height 27
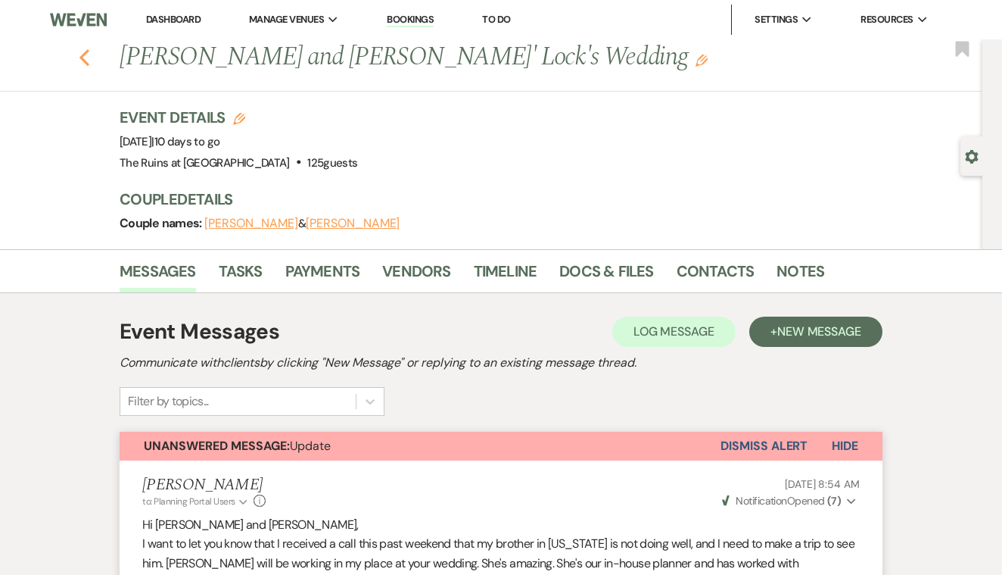
click at [83, 58] on use "button" at bounding box center [85, 57] width 10 height 17
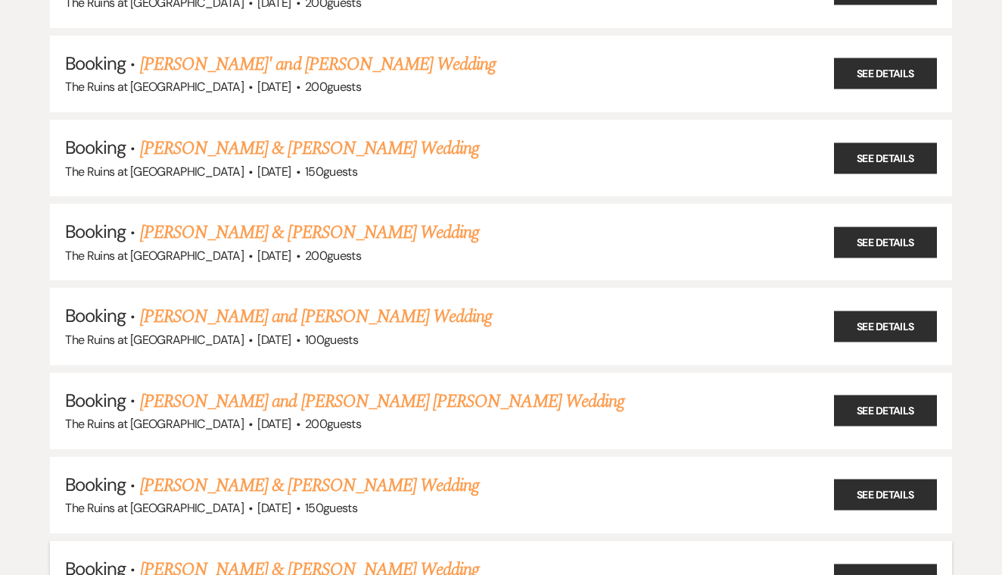
scroll to position [1582, 0]
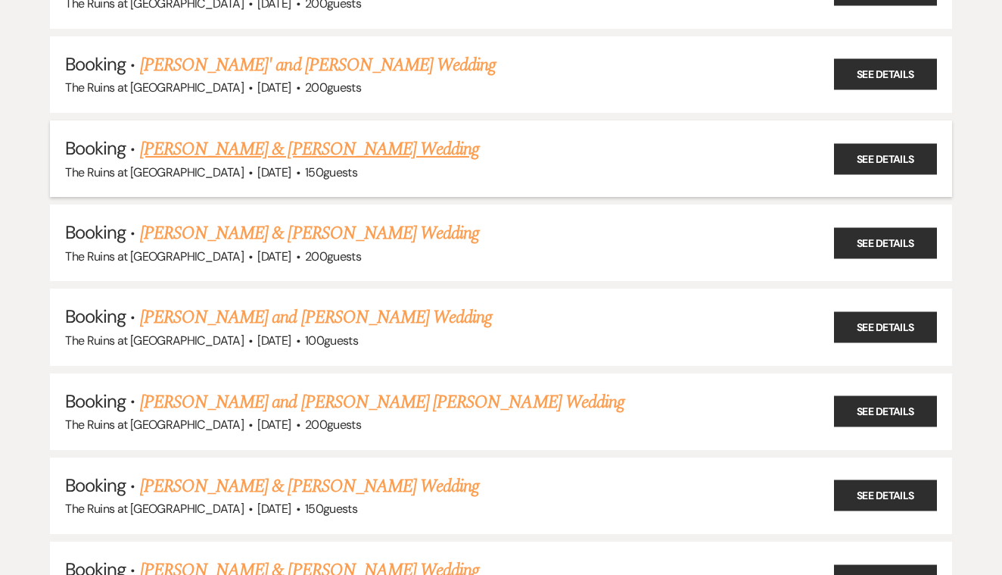
click at [370, 136] on link "[PERSON_NAME] & [PERSON_NAME] Wedding" at bounding box center [309, 149] width 339 height 27
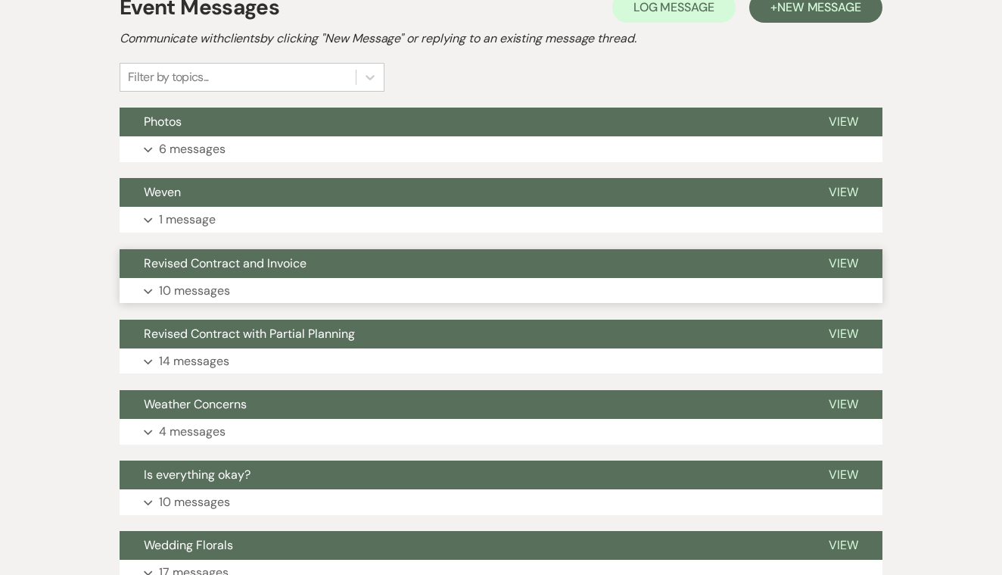
scroll to position [348, 0]
click at [843, 189] on span "View" at bounding box center [844, 192] width 30 height 16
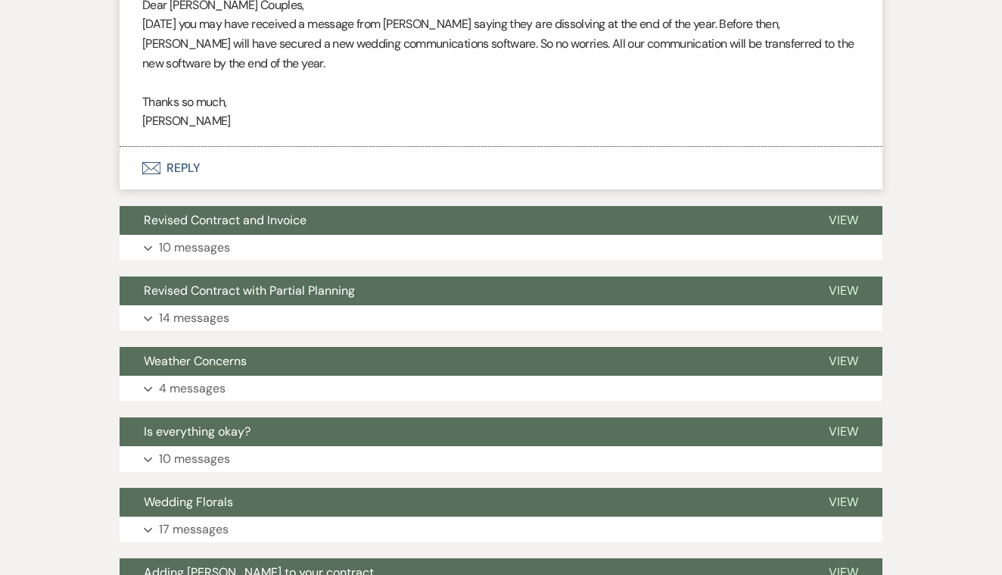
scroll to position [619, 0]
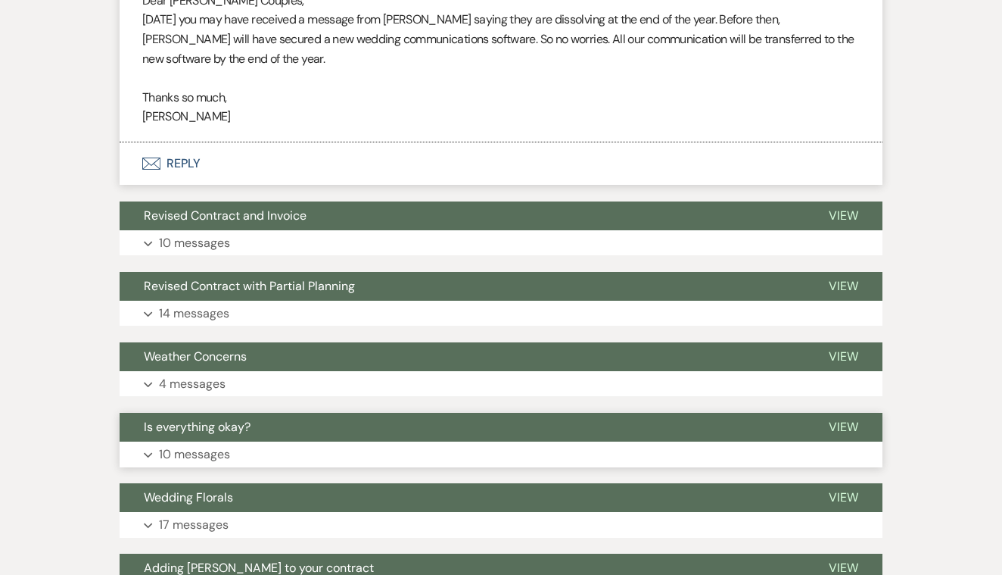
click at [842, 419] on span "View" at bounding box center [844, 427] width 30 height 16
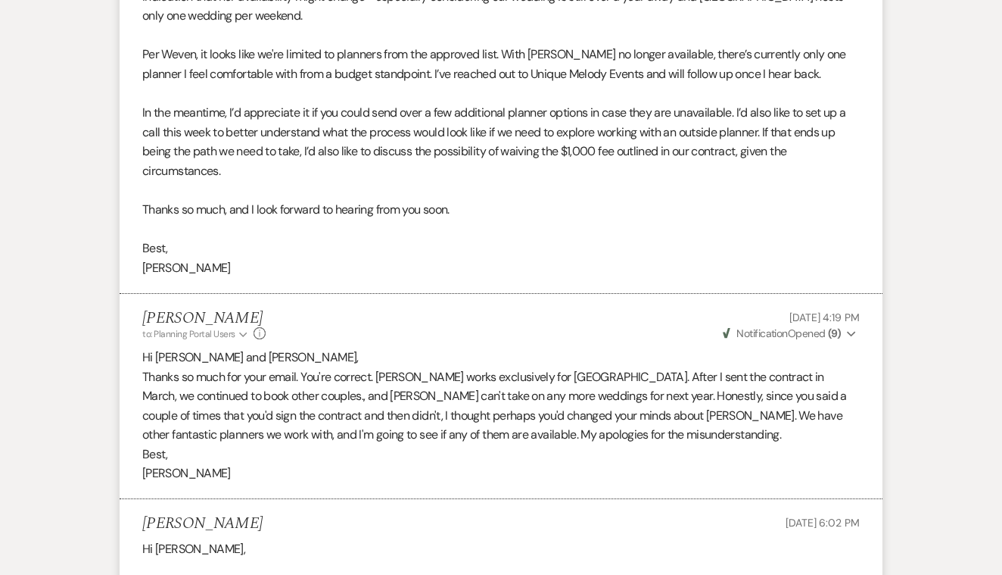
scroll to position [0, 0]
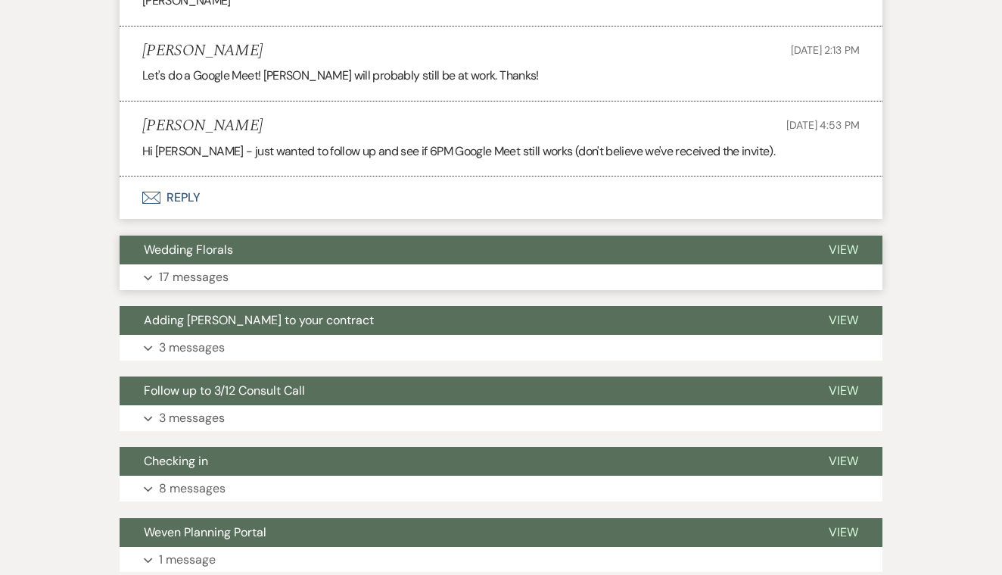
click at [845, 242] on span "View" at bounding box center [844, 250] width 30 height 16
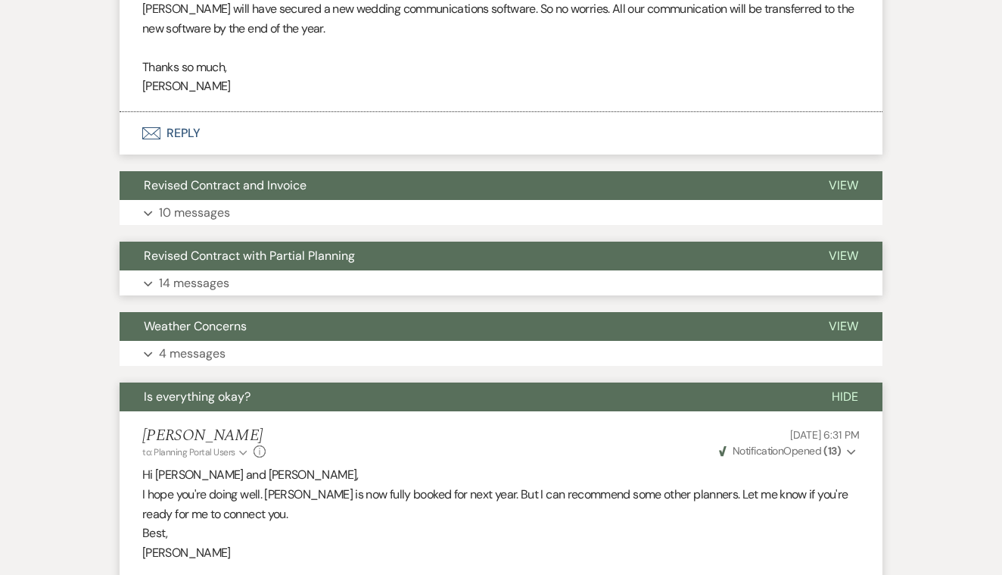
click at [843, 248] on span "View" at bounding box center [844, 256] width 30 height 16
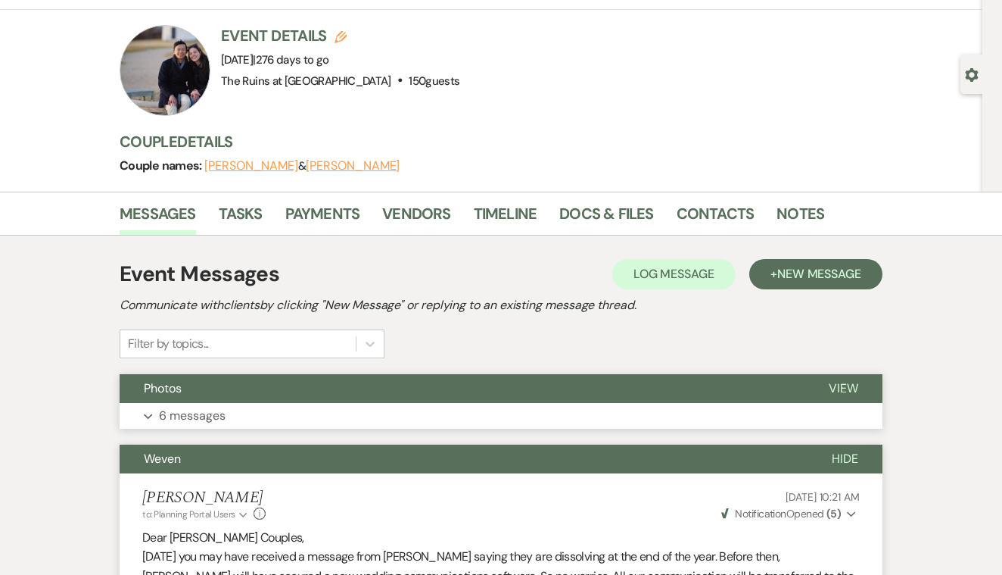
click at [838, 387] on span "View" at bounding box center [844, 388] width 30 height 16
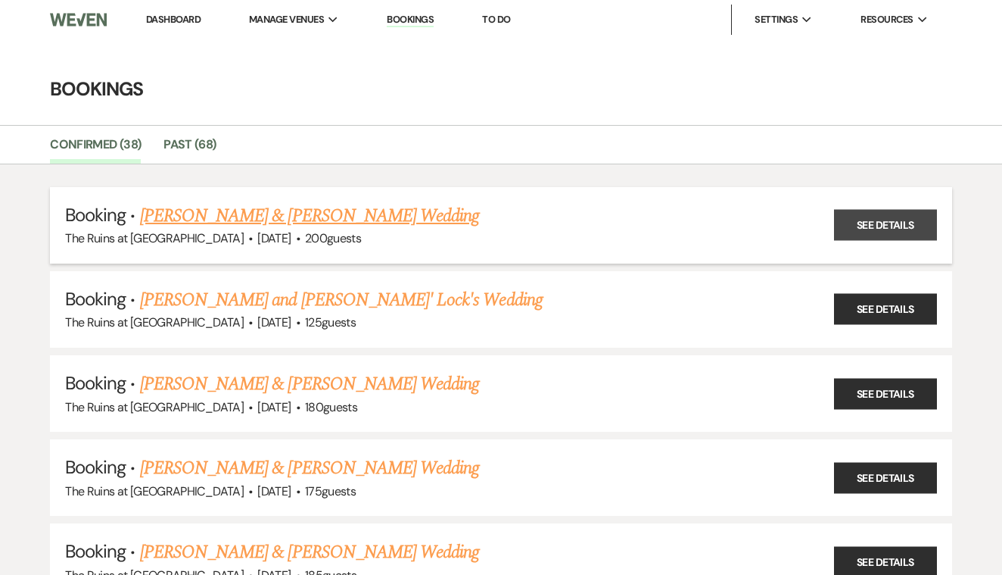
click at [878, 224] on link "See Details" at bounding box center [885, 225] width 103 height 31
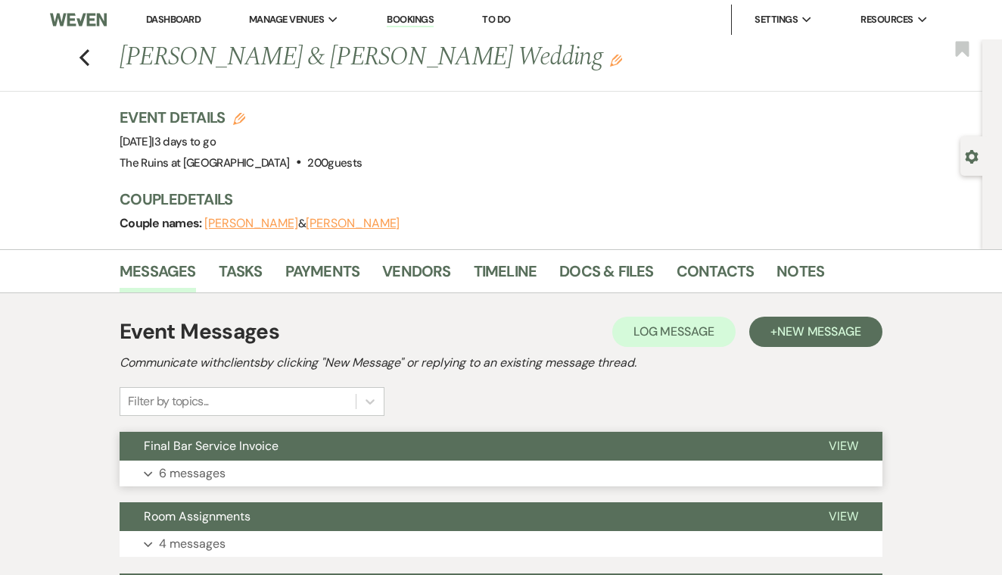
click at [850, 441] on span "View" at bounding box center [844, 446] width 30 height 16
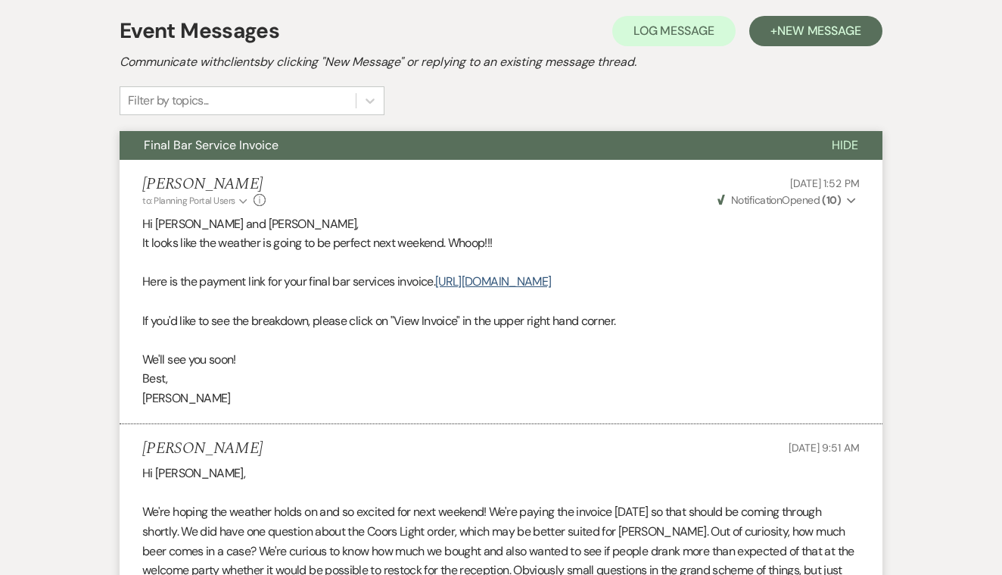
scroll to position [301, 0]
click at [551, 289] on link "[URL][DOMAIN_NAME]" at bounding box center [493, 281] width 116 height 16
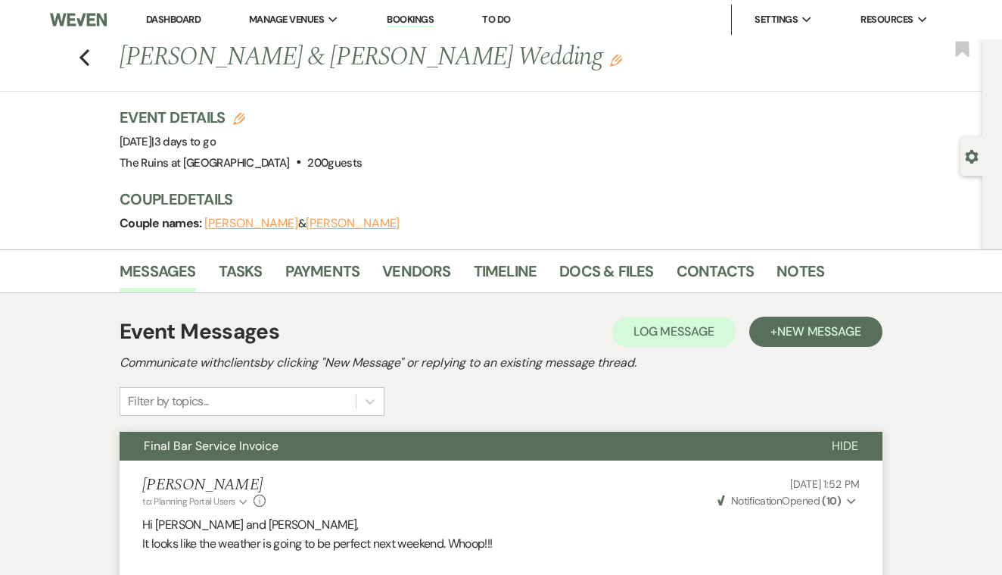
scroll to position [0, 0]
click at [85, 54] on use "button" at bounding box center [85, 57] width 10 height 17
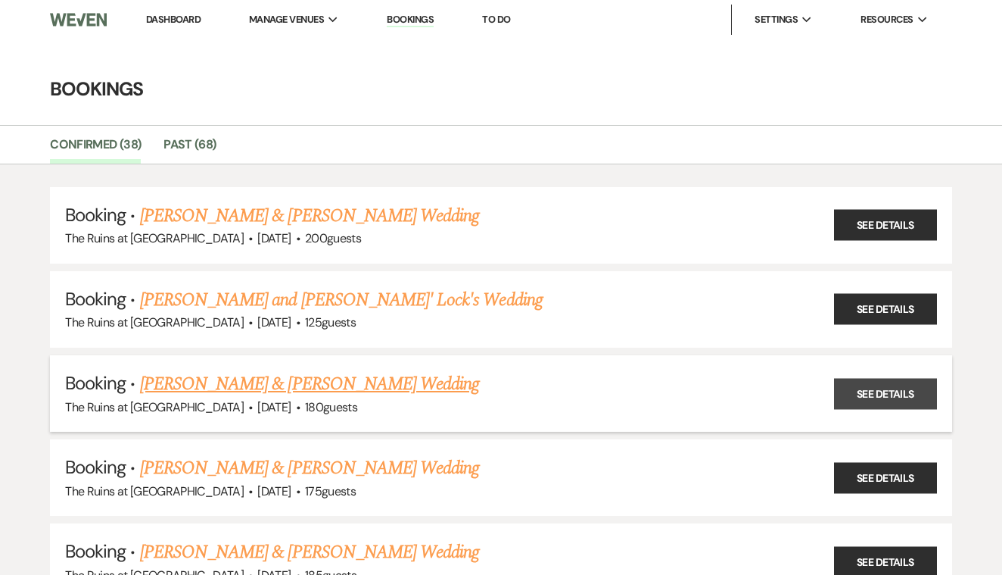
click at [892, 383] on link "See Details" at bounding box center [885, 393] width 103 height 31
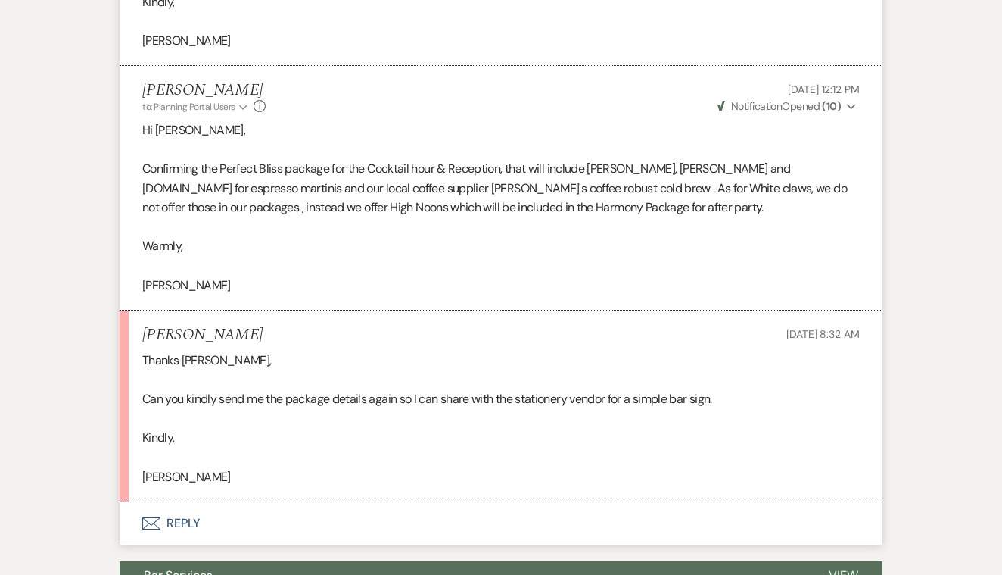
scroll to position [2454, 0]
